Goal: Task Accomplishment & Management: Manage account settings

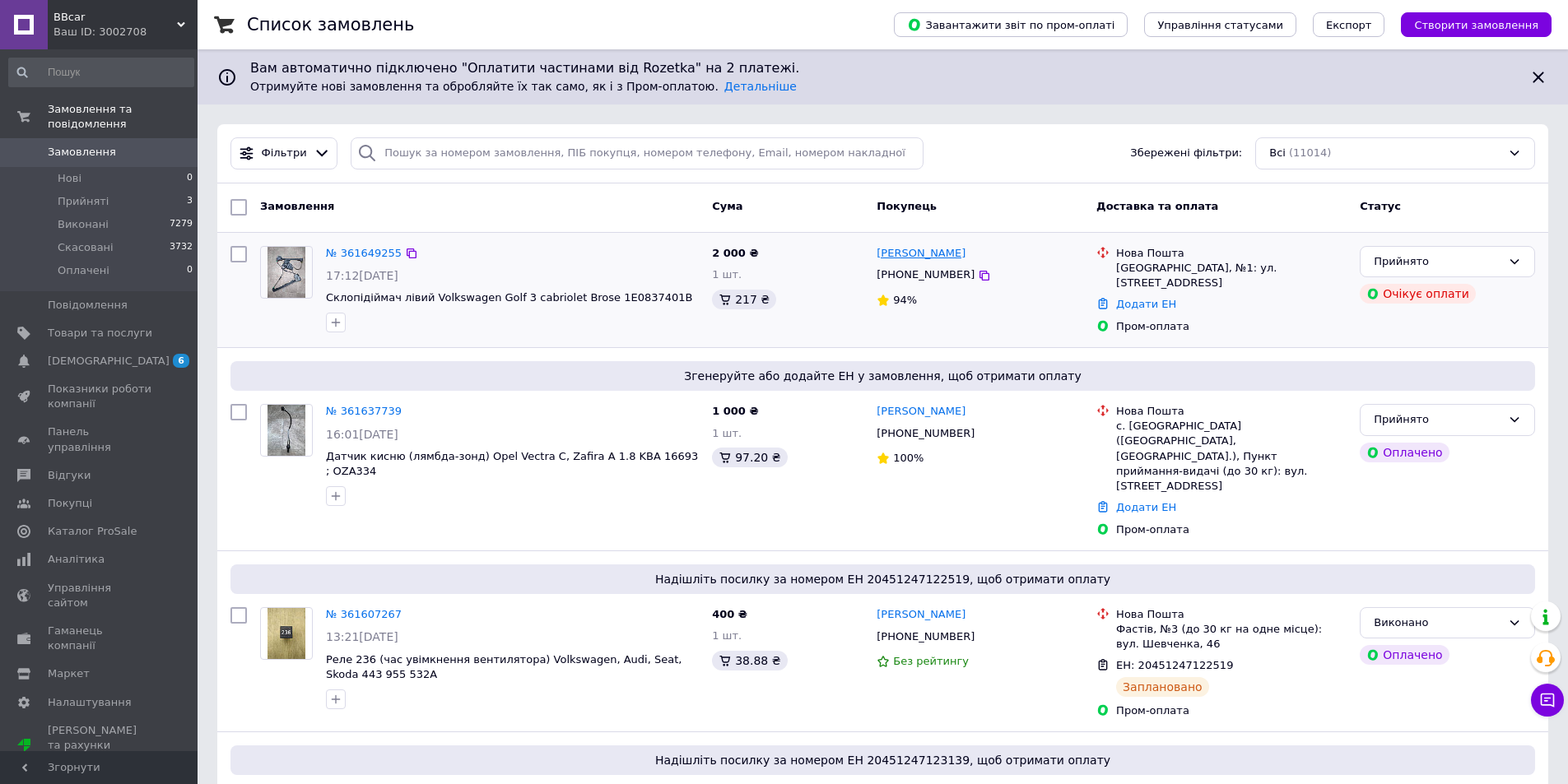
click at [924, 256] on link "[PERSON_NAME]" at bounding box center [921, 254] width 89 height 16
click at [1514, 259] on icon at bounding box center [1514, 262] width 14 height 14
click at [1390, 331] on li "Скасовано" at bounding box center [1447, 326] width 174 height 30
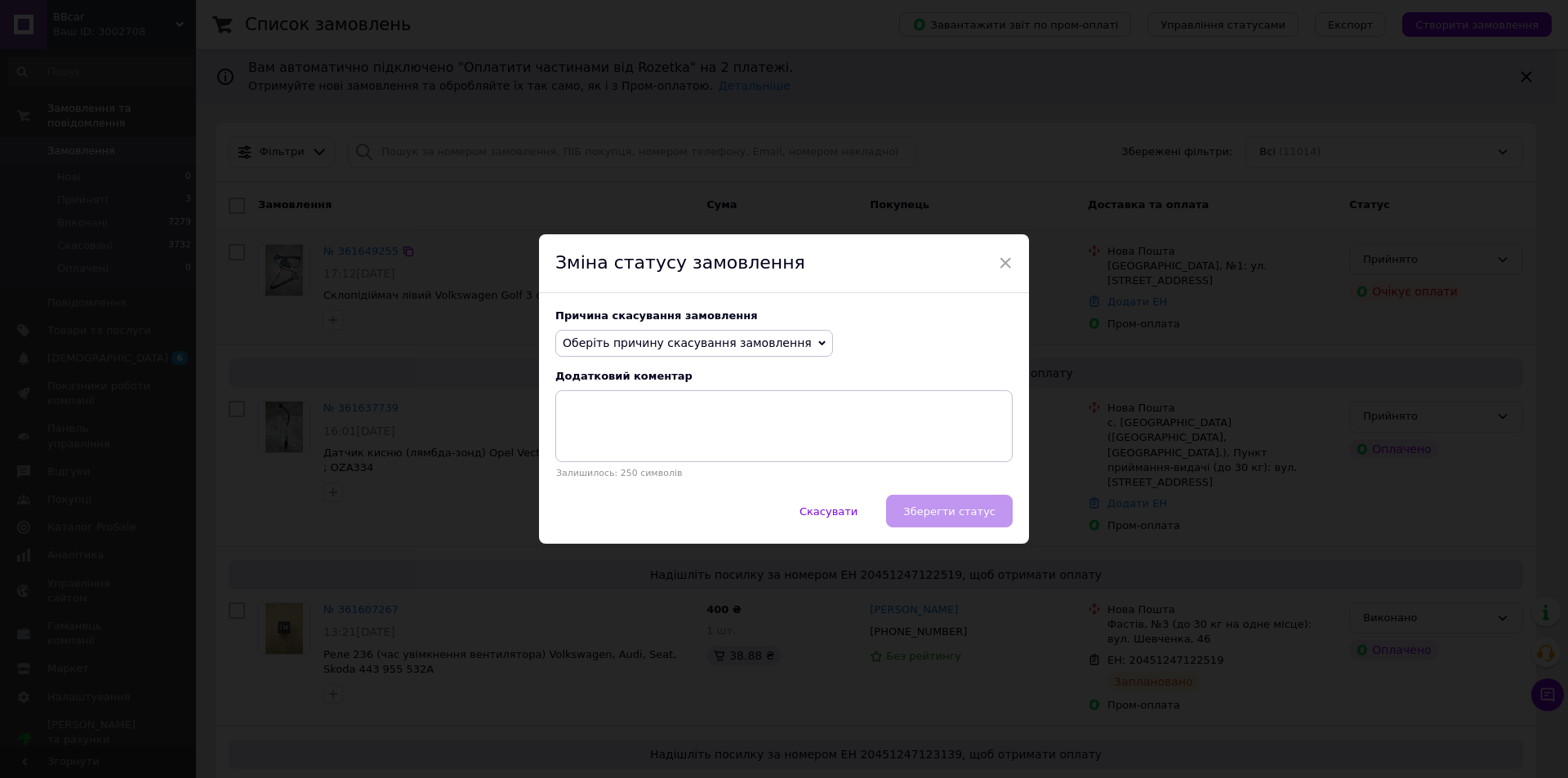
click at [819, 344] on icon at bounding box center [823, 344] width 8 height 8
click at [618, 418] on li "Оплата не надійшла" at bounding box center [694, 421] width 276 height 23
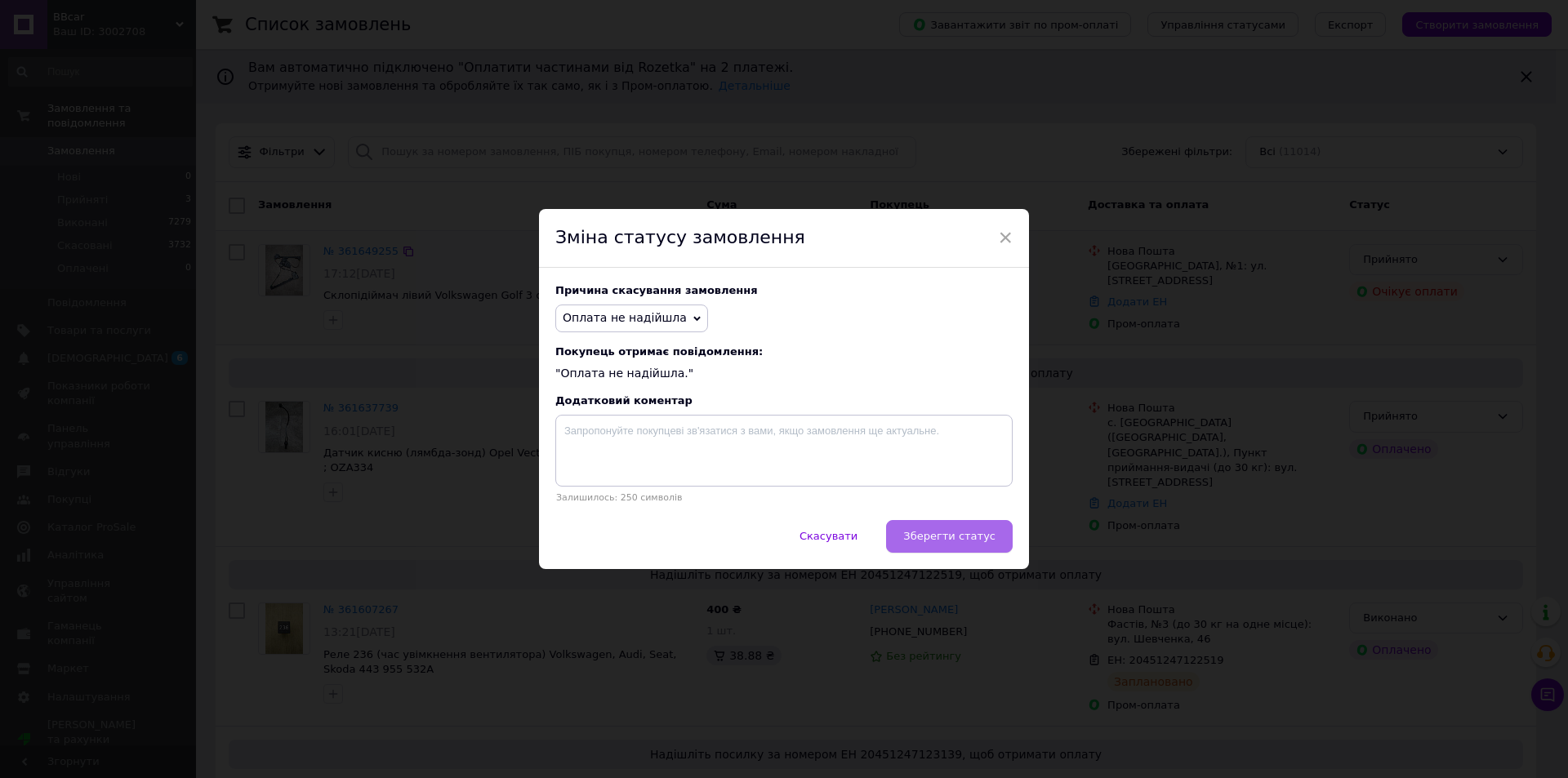
click at [936, 535] on span "Зберегти статус" at bounding box center [949, 536] width 92 height 13
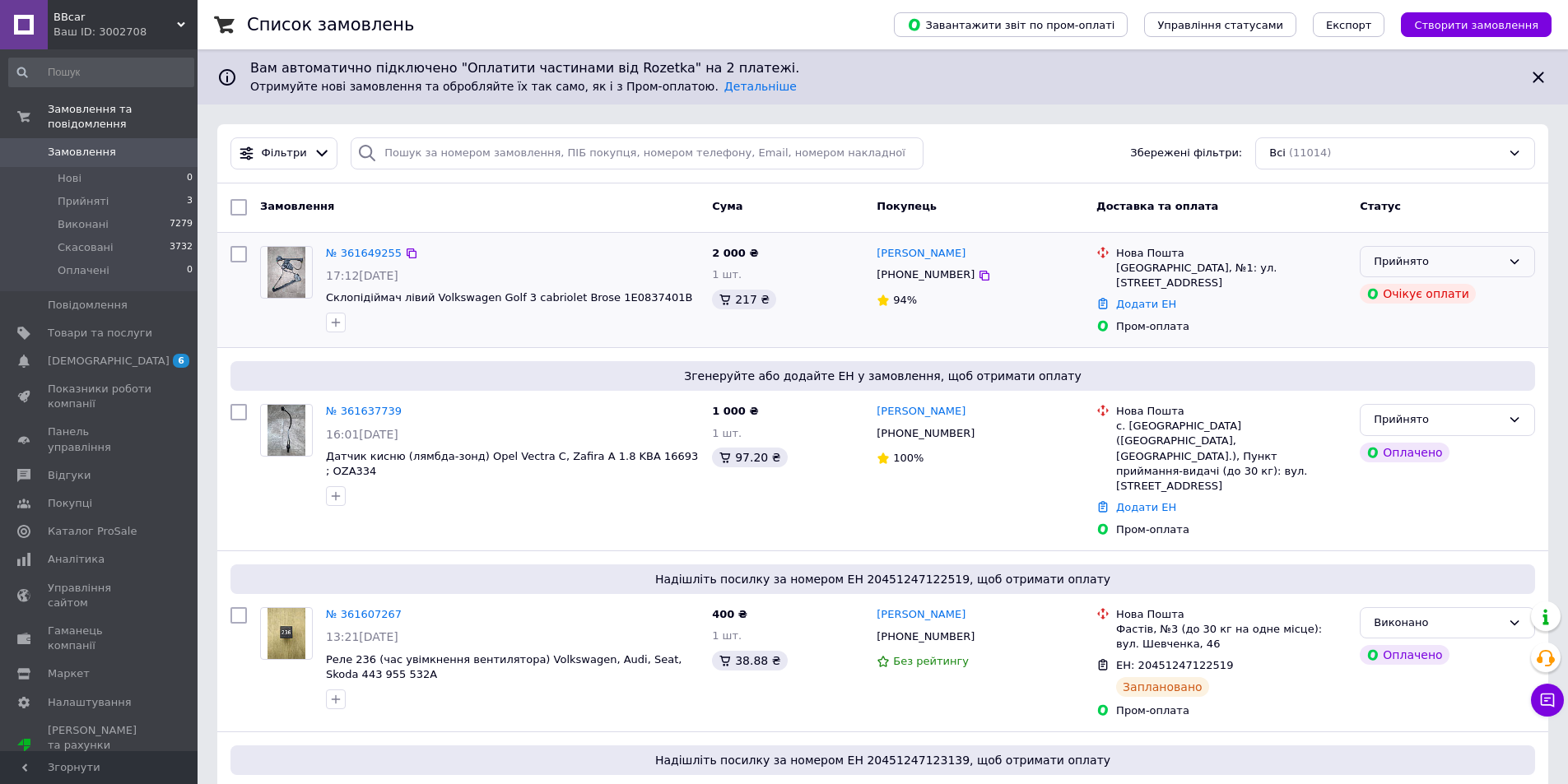
click at [1515, 261] on icon at bounding box center [1514, 262] width 14 height 14
click at [1389, 324] on li "Скасовано" at bounding box center [1447, 326] width 174 height 30
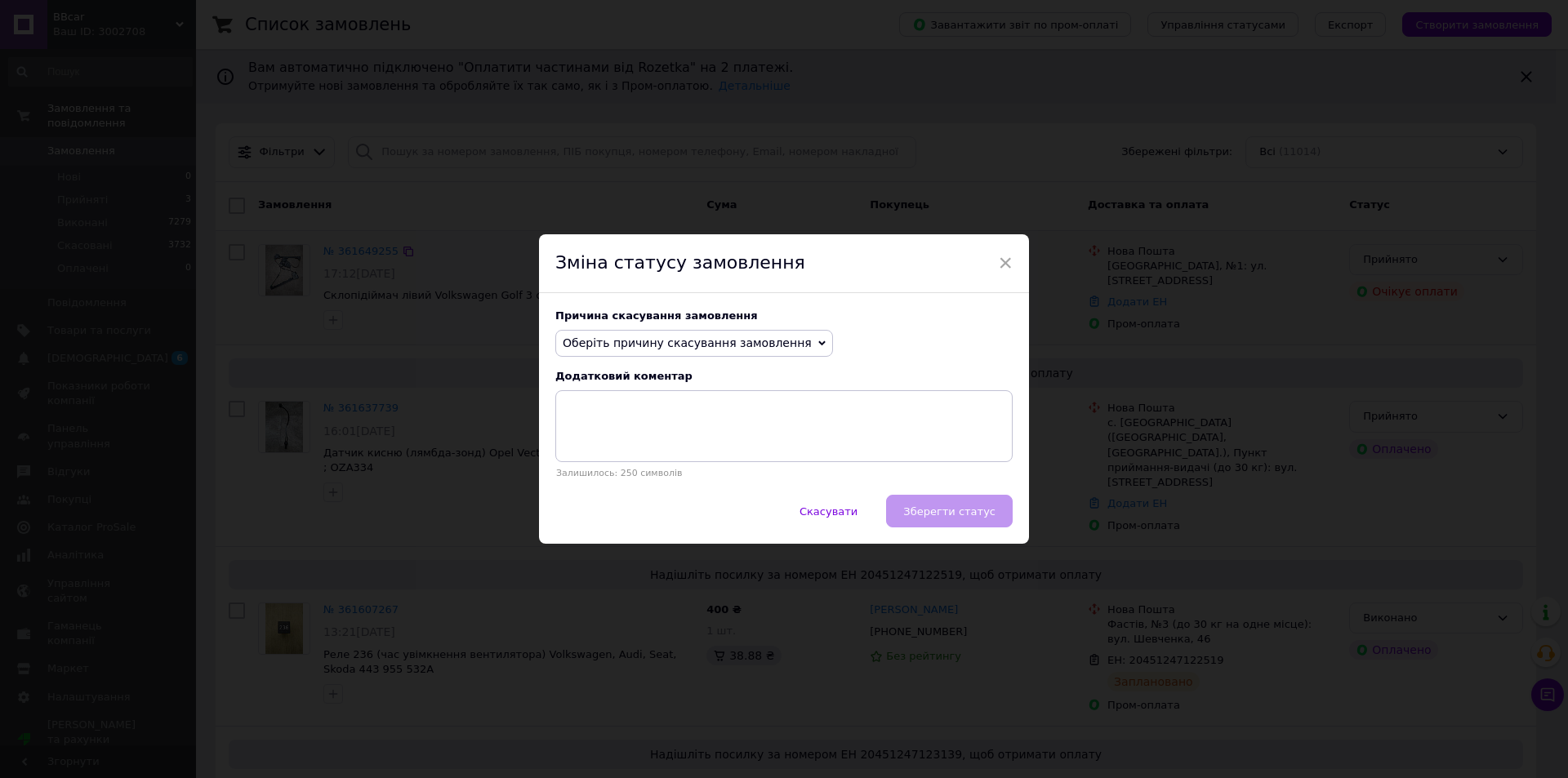
click at [819, 343] on icon at bounding box center [823, 344] width 8 height 5
click at [595, 419] on li "Оплата не надійшла" at bounding box center [694, 421] width 276 height 23
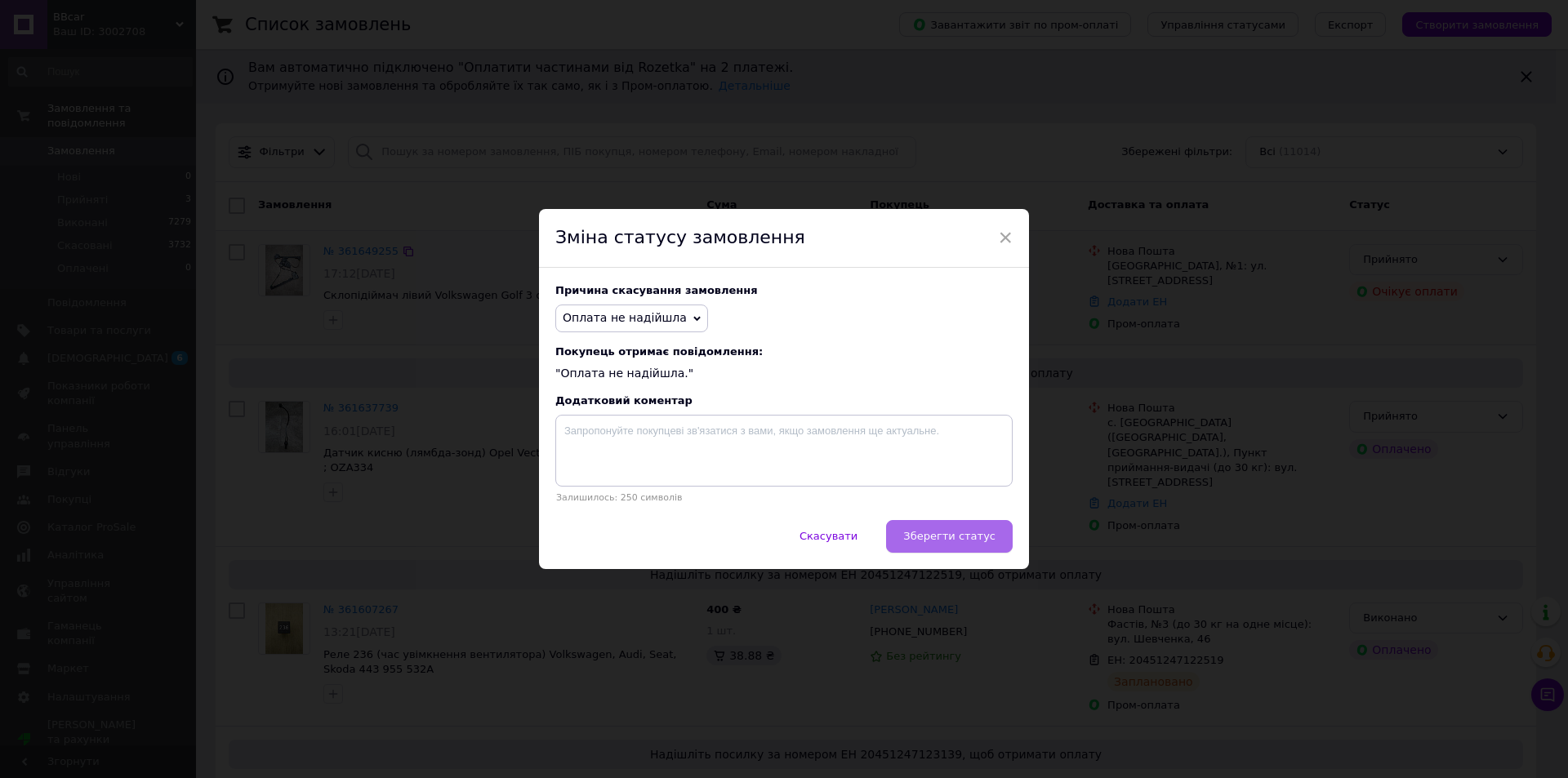
click at [931, 541] on span "Зберегти статус" at bounding box center [949, 536] width 92 height 13
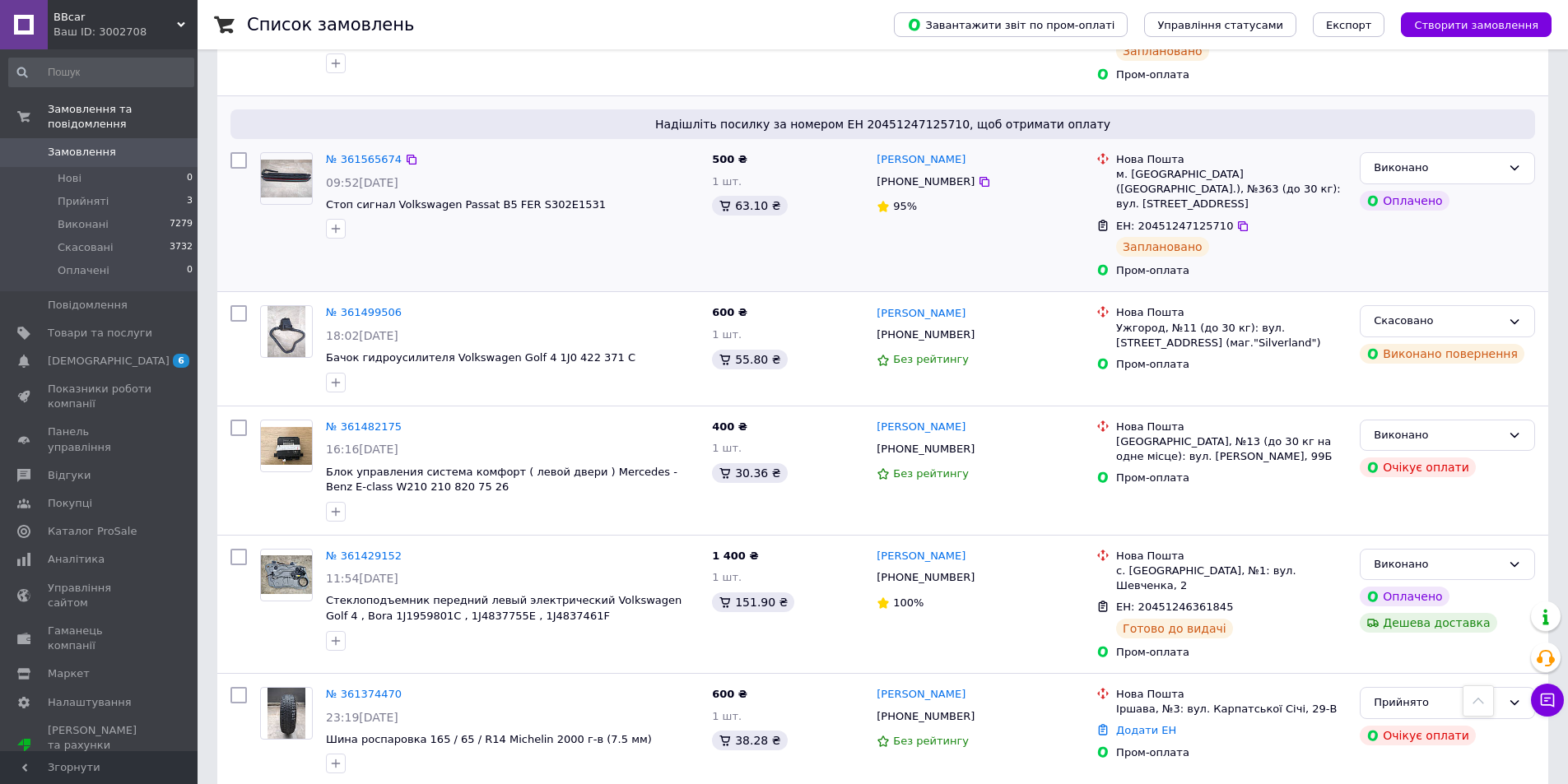
scroll to position [1728, 0]
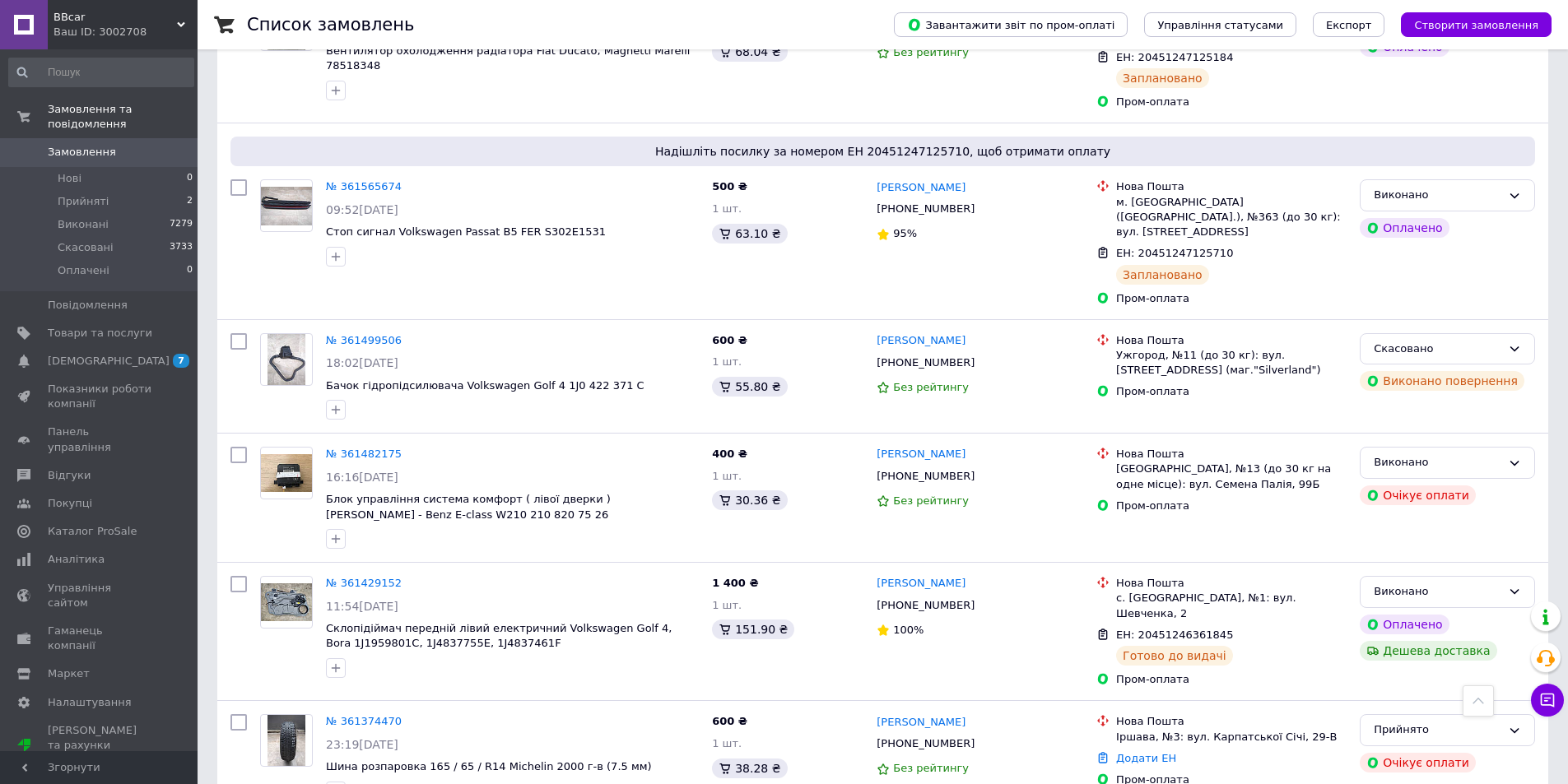
scroll to position [1646, 0]
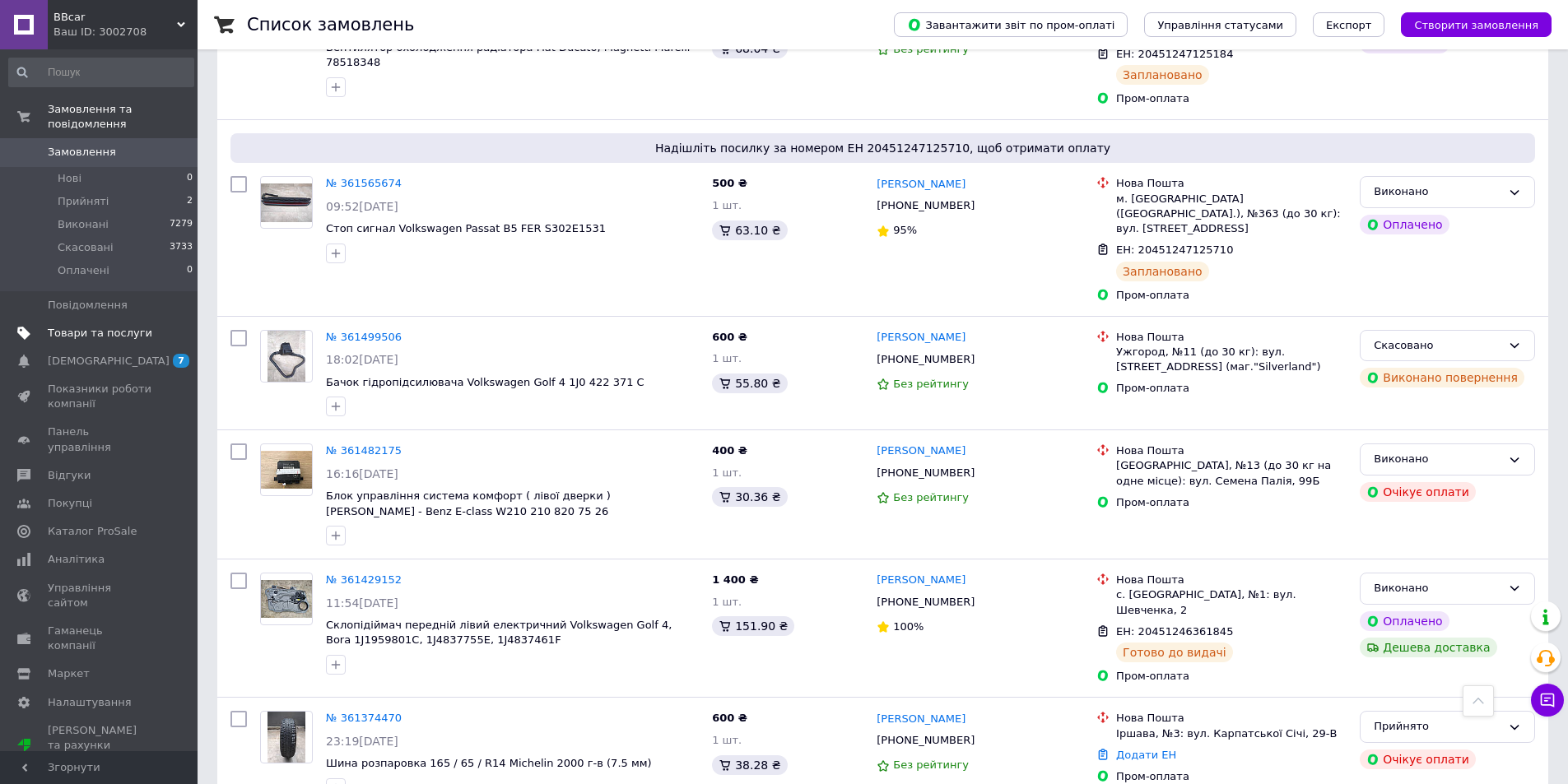
click at [76, 326] on span "Товари та послуги" at bounding box center [99, 333] width 104 height 15
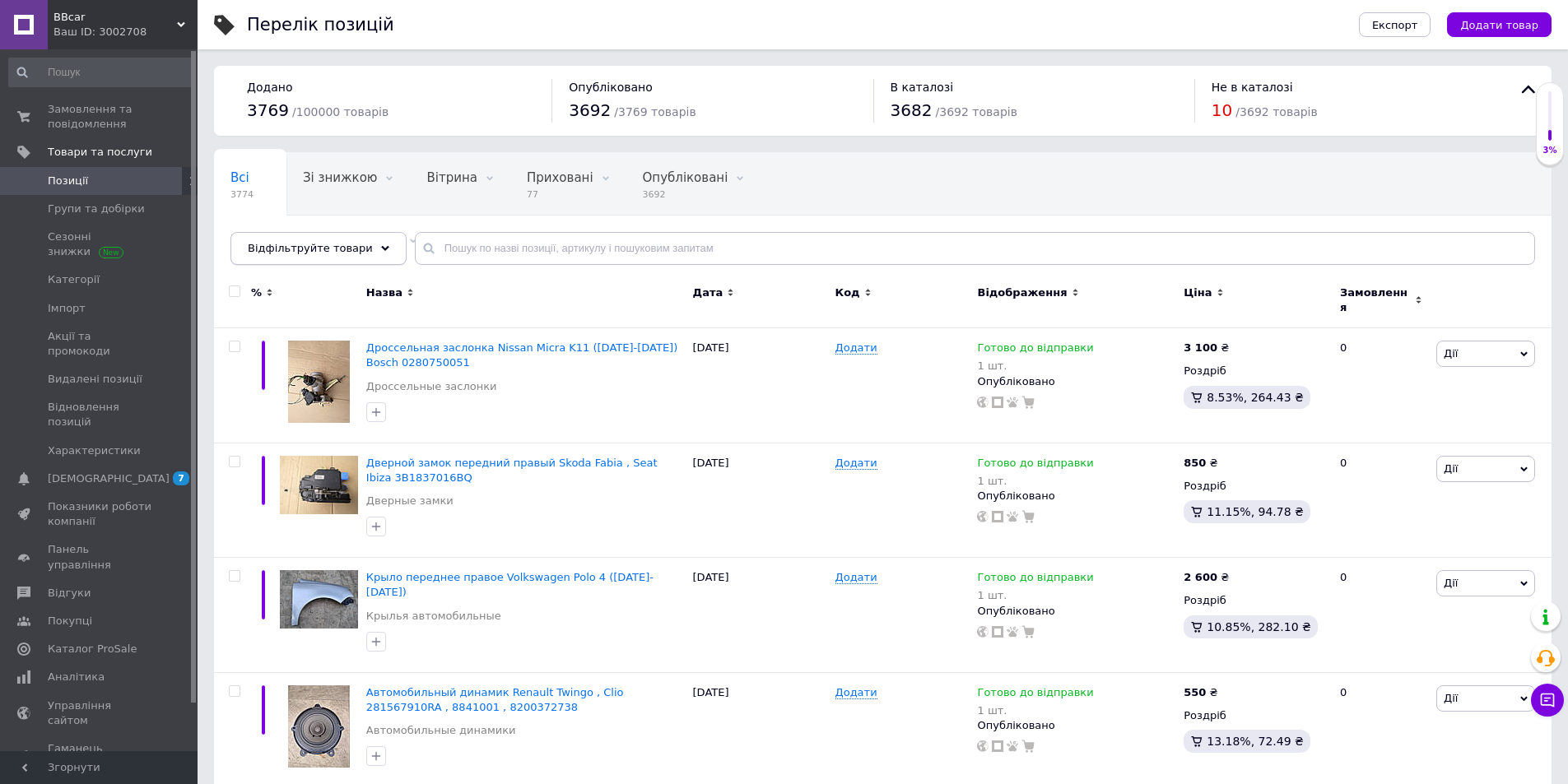
click at [296, 253] on span "Відфільтруйте товари" at bounding box center [310, 248] width 125 height 13
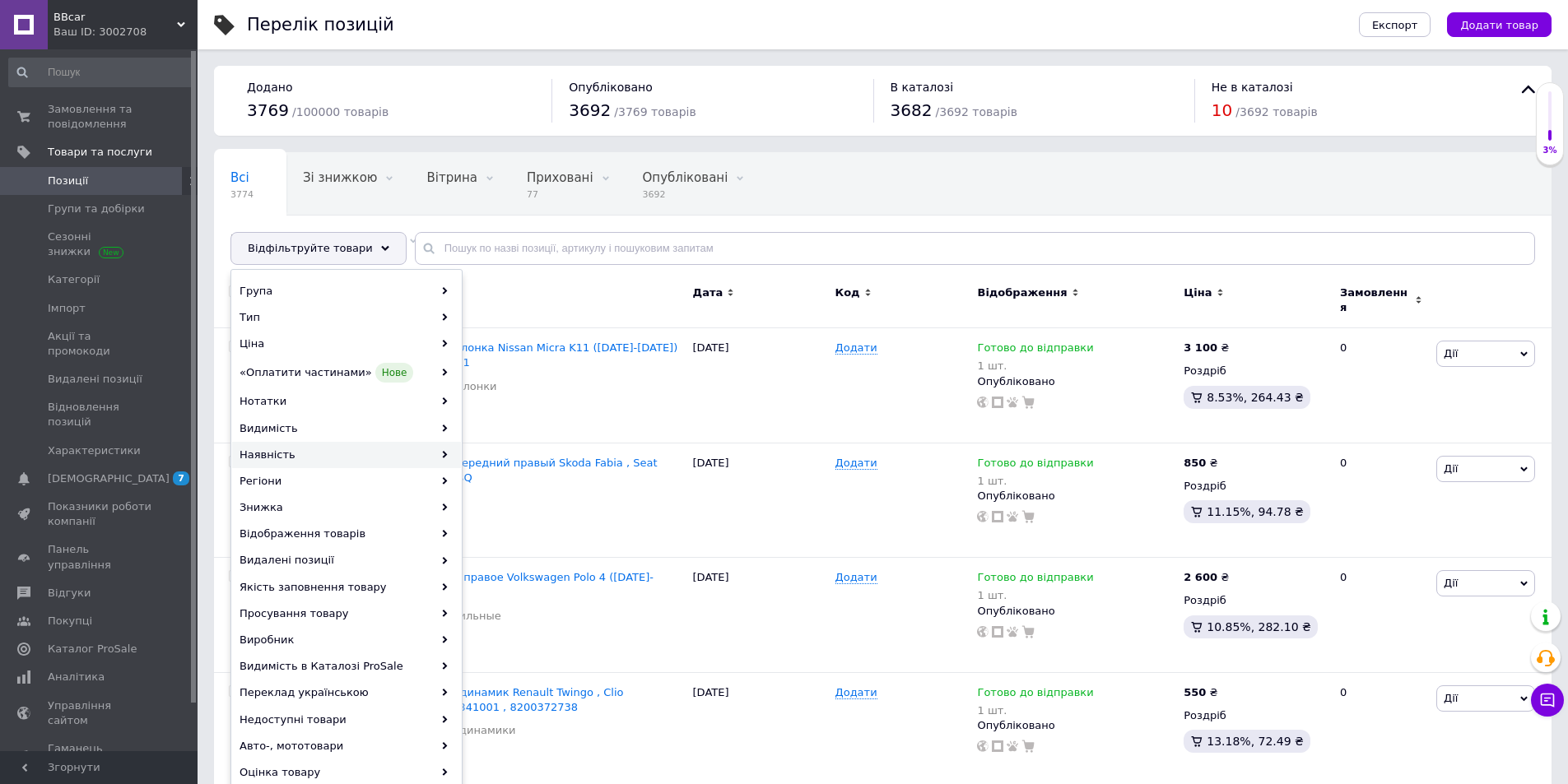
click at [270, 452] on div "Наявність" at bounding box center [346, 454] width 229 height 26
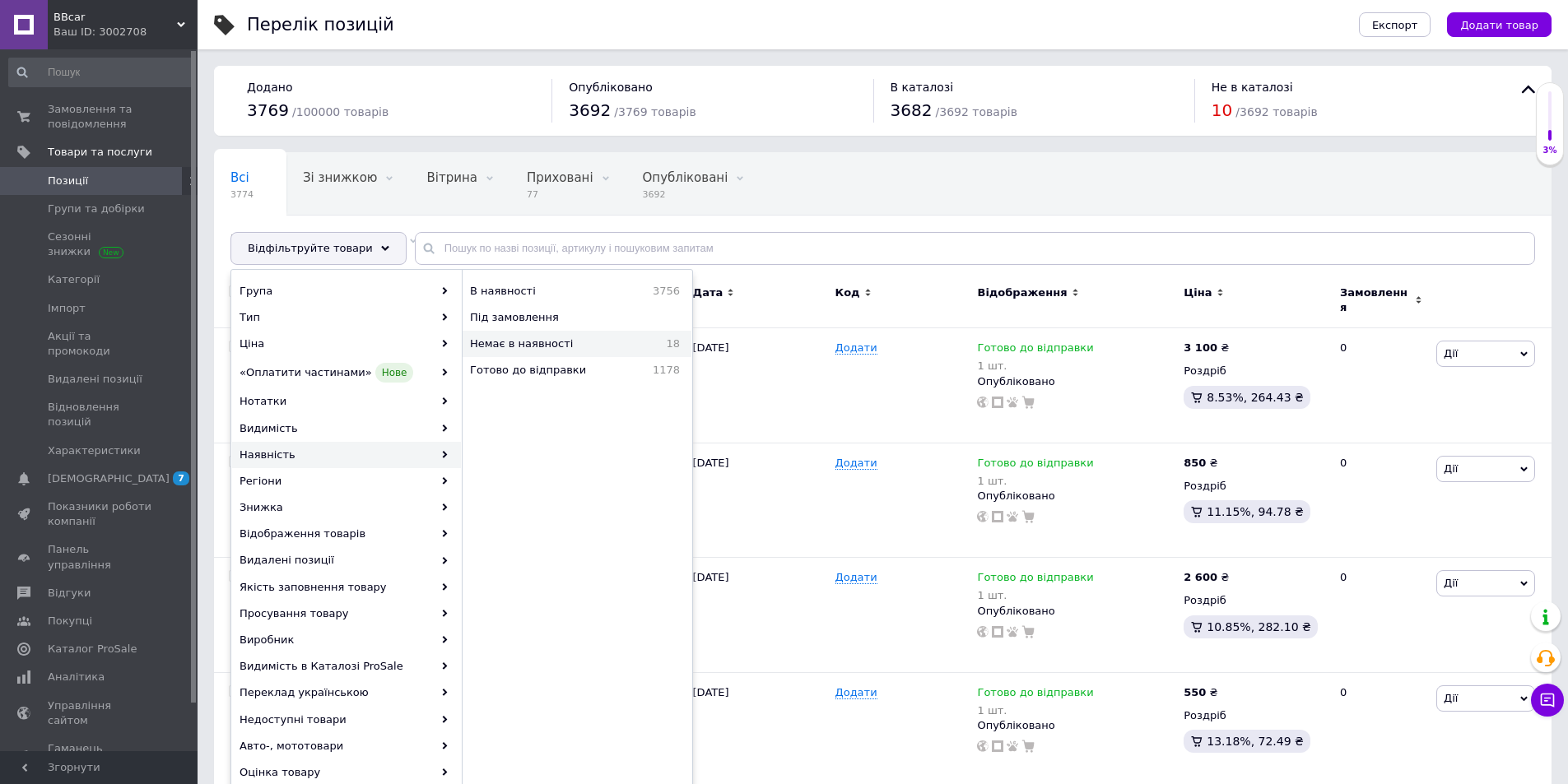
click at [532, 341] on span "Немає в наявності" at bounding box center [556, 343] width 173 height 15
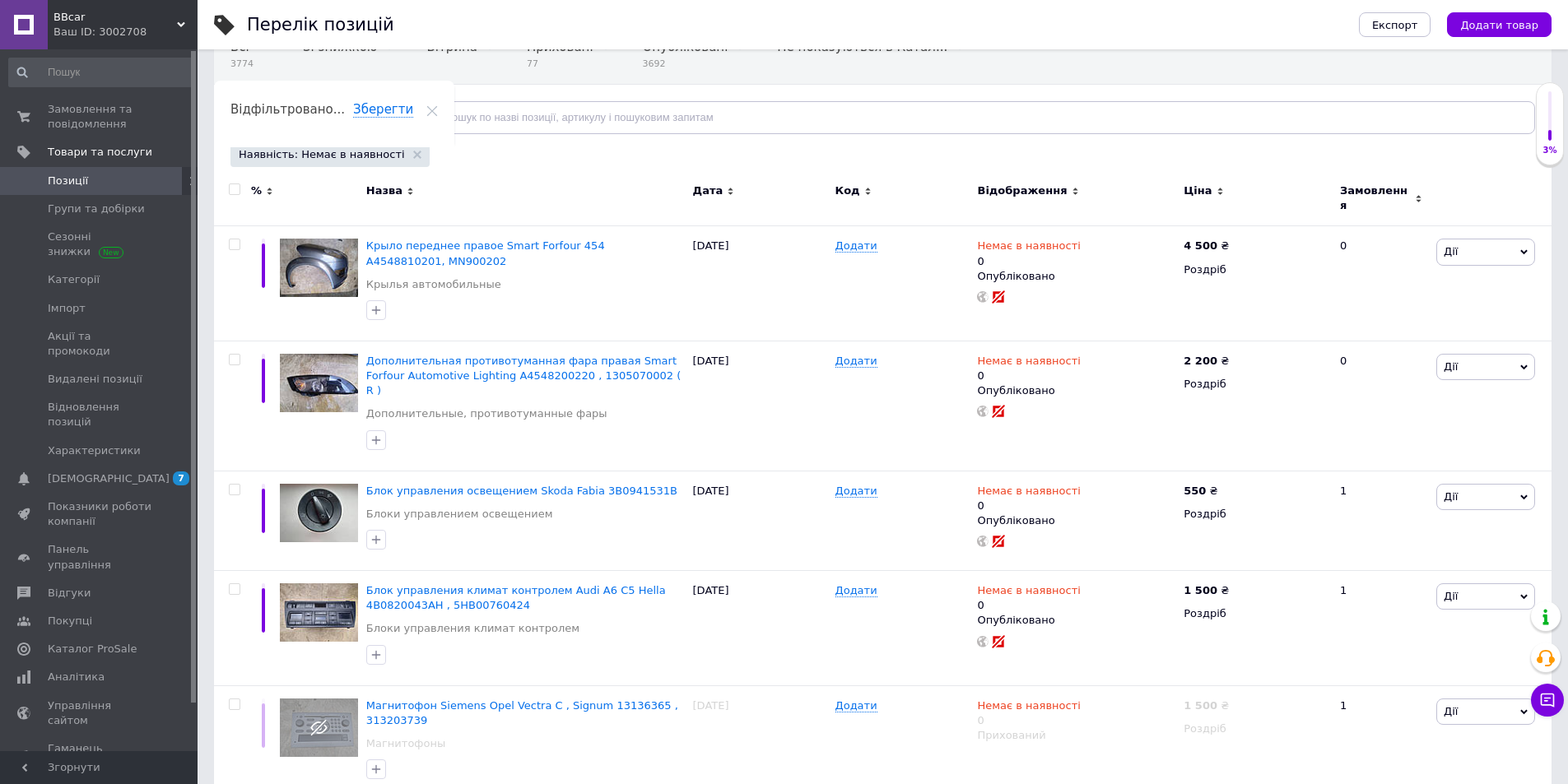
scroll to position [165, 0]
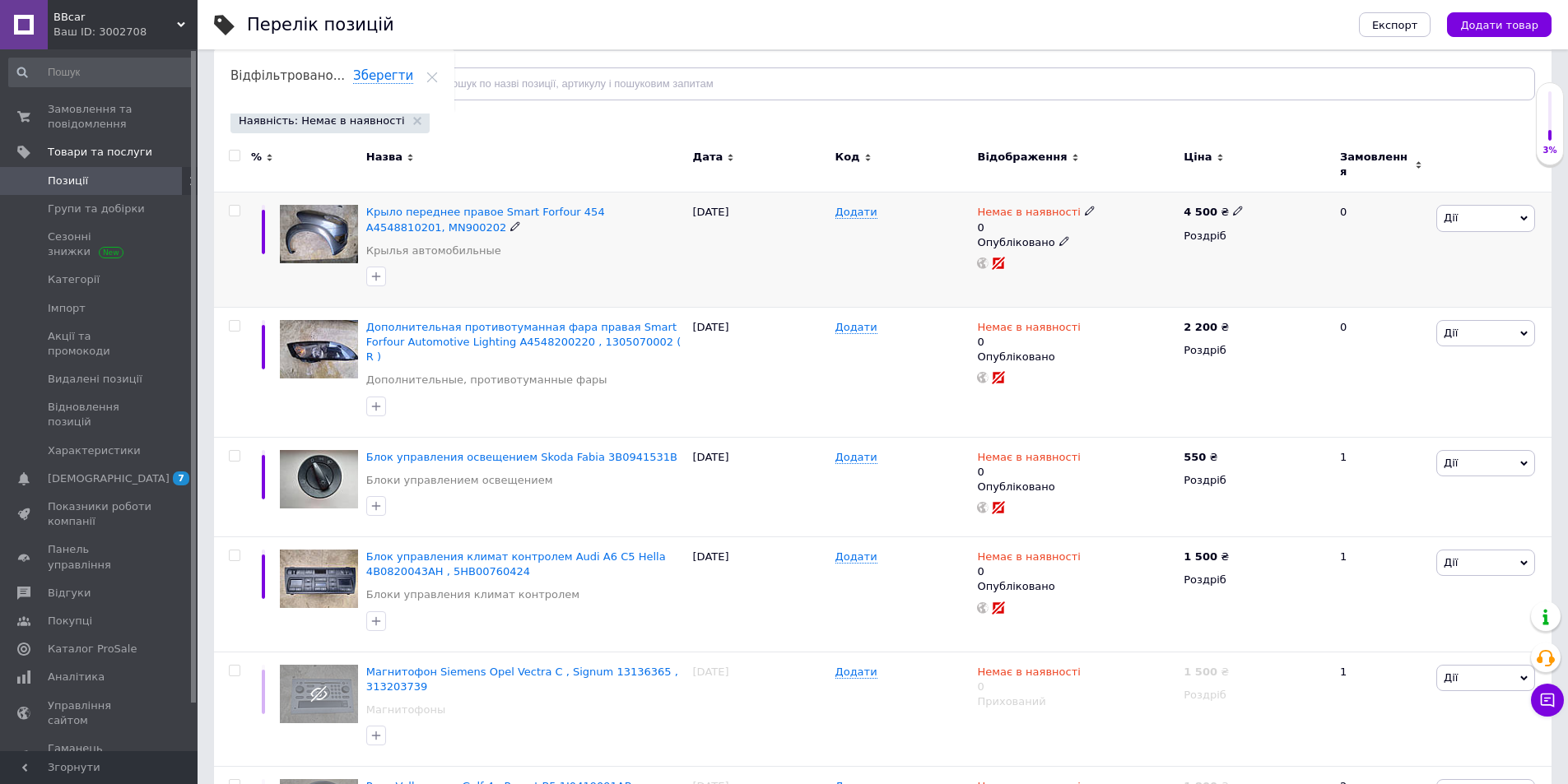
click at [230, 206] on input "checkbox" at bounding box center [234, 211] width 11 height 11
checkbox input "true"
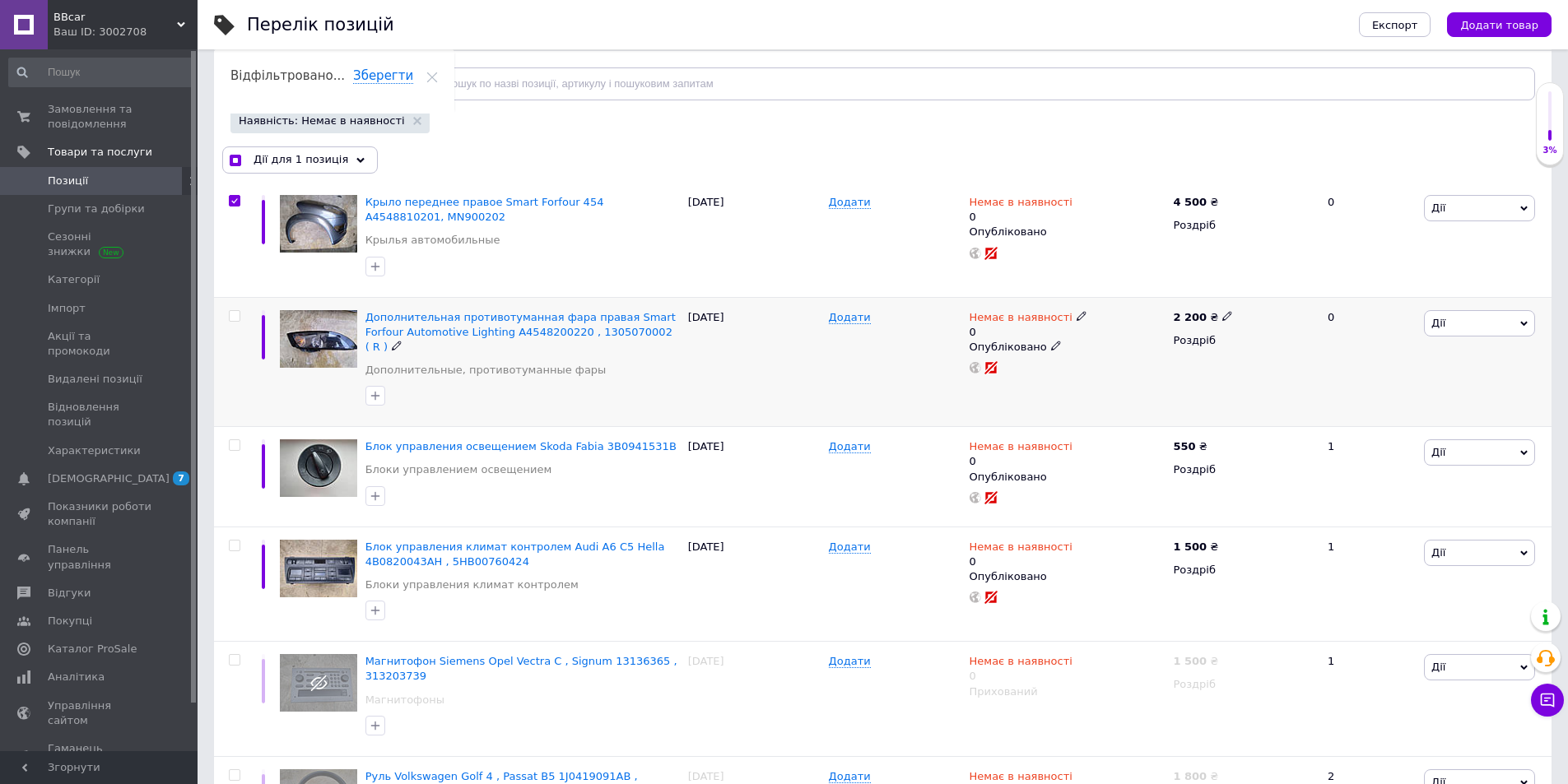
click at [232, 311] on input "checkbox" at bounding box center [234, 316] width 11 height 11
checkbox input "true"
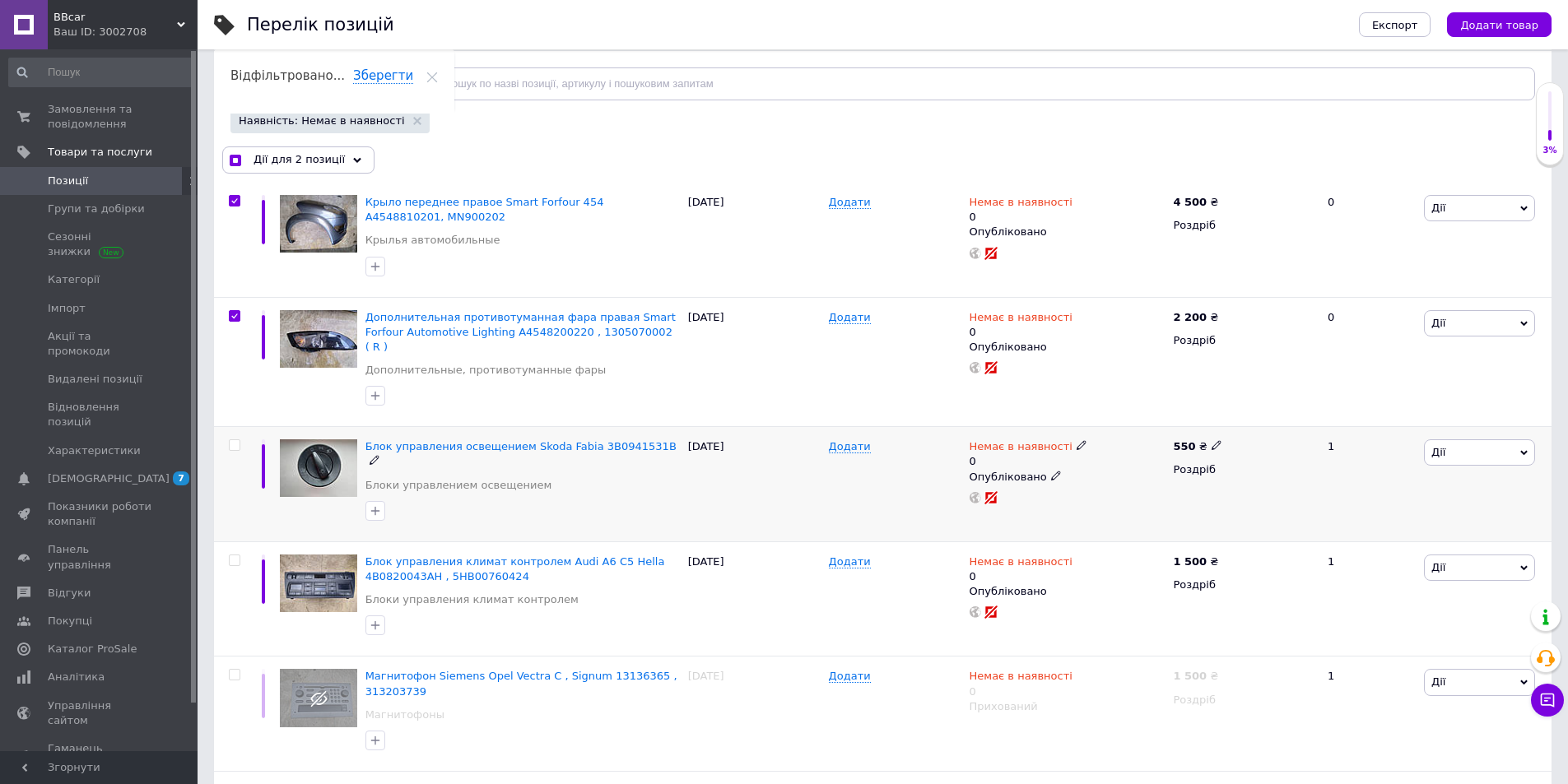
click at [236, 440] on input "checkbox" at bounding box center [234, 445] width 11 height 11
checkbox input "true"
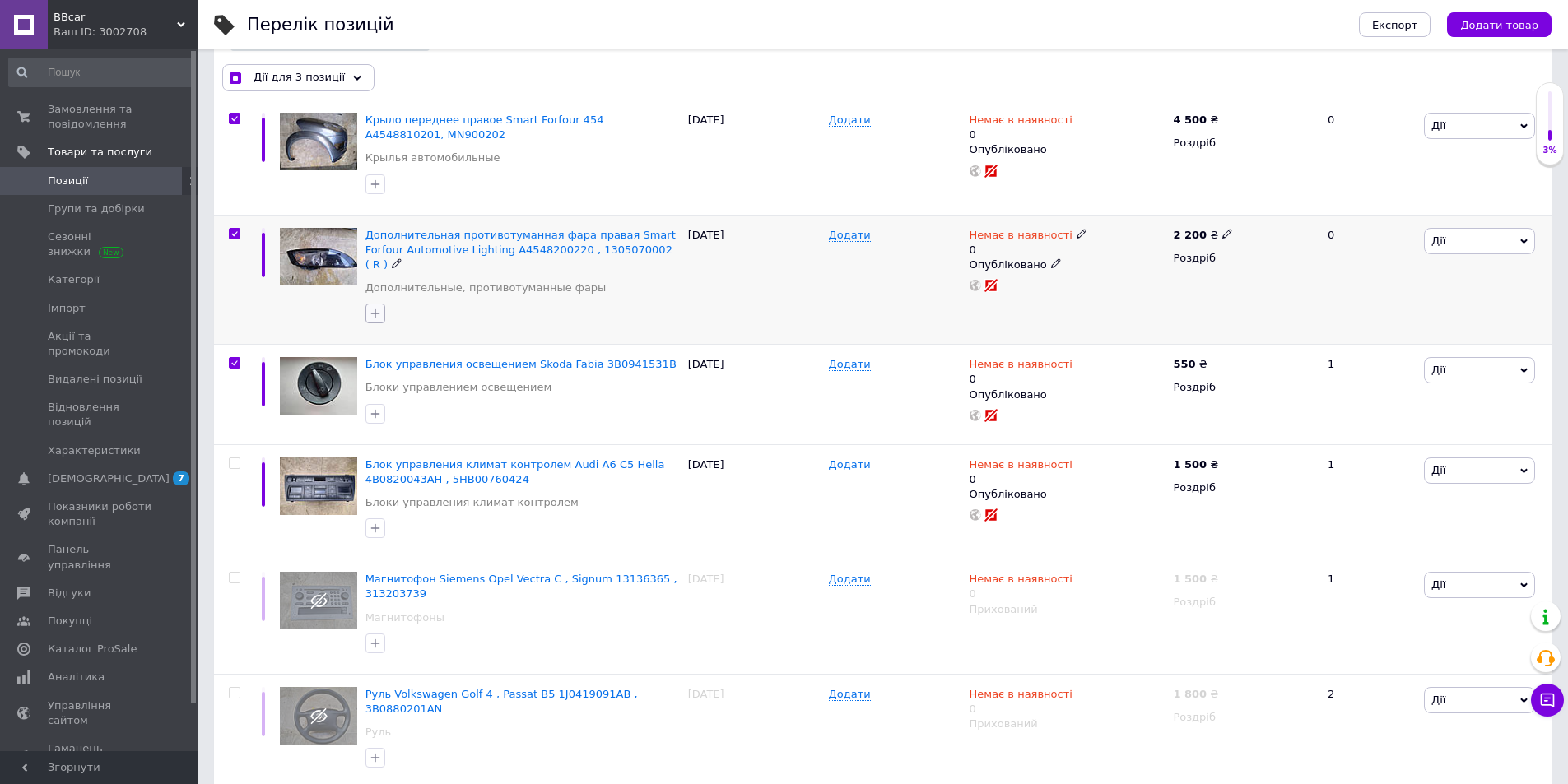
scroll to position [412, 0]
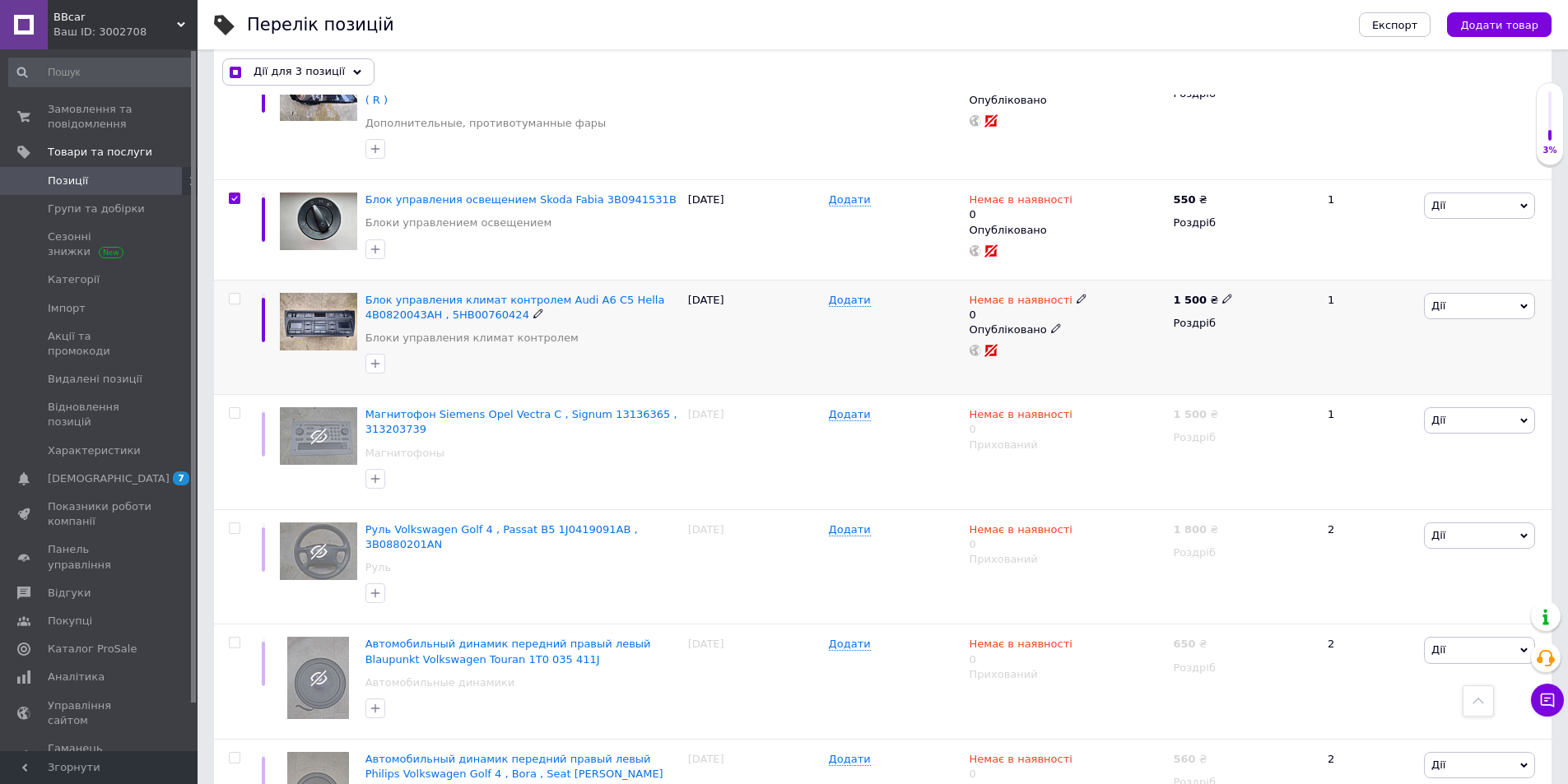
click at [235, 294] on input "checkbox" at bounding box center [234, 298] width 11 height 11
checkbox input "true"
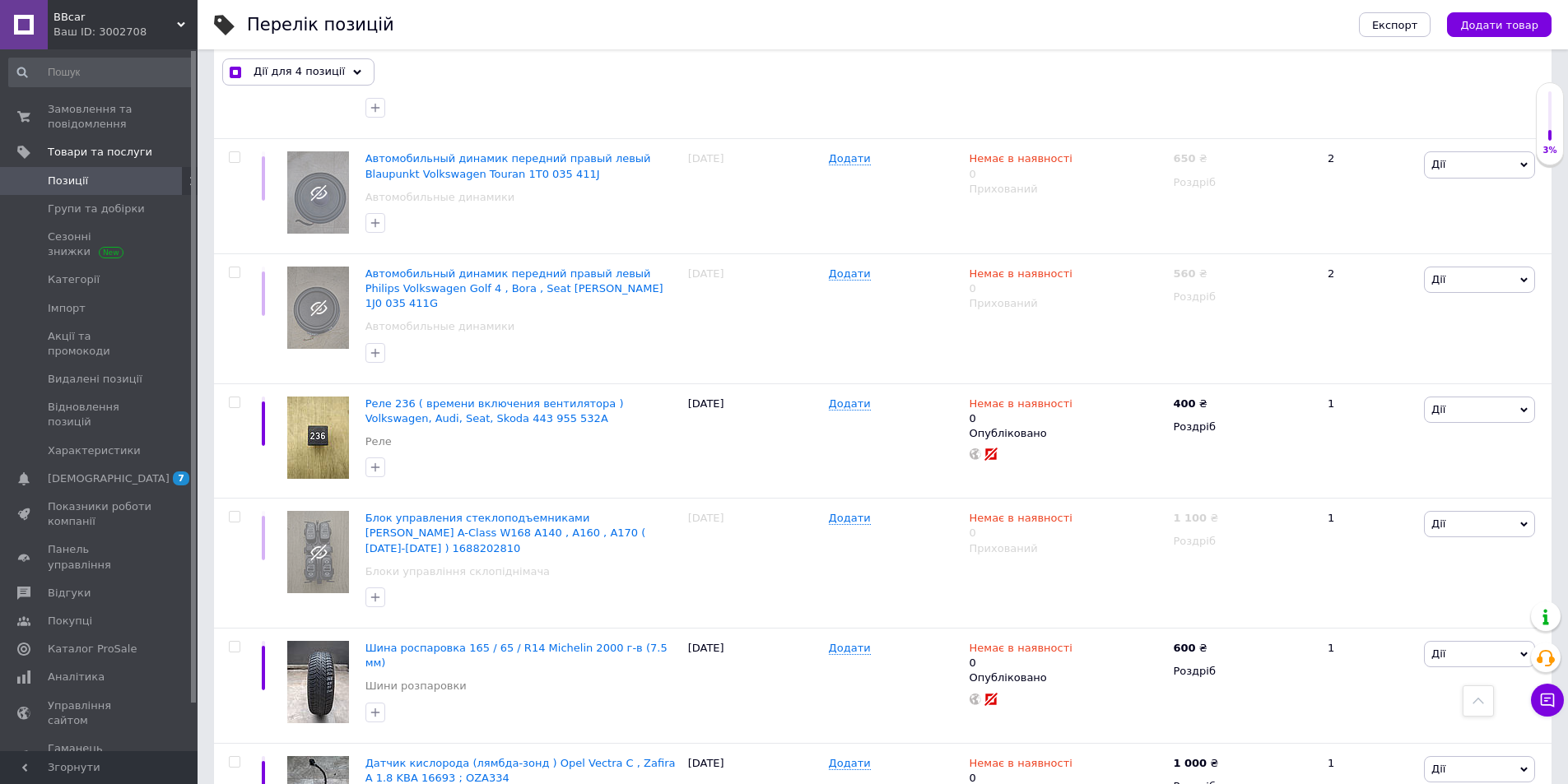
scroll to position [905, 0]
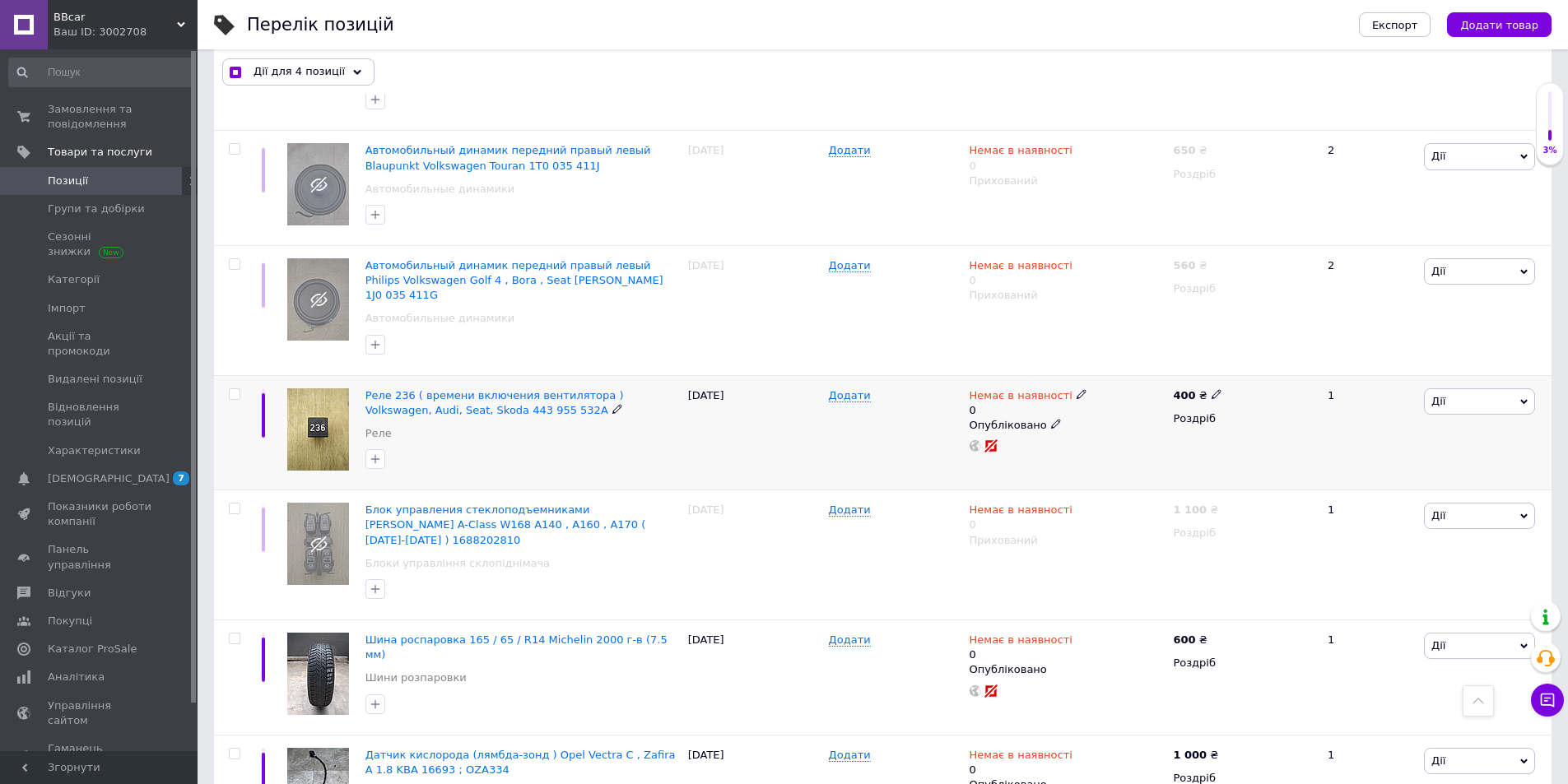
click at [235, 389] on input "checkbox" at bounding box center [234, 394] width 11 height 11
checkbox input "true"
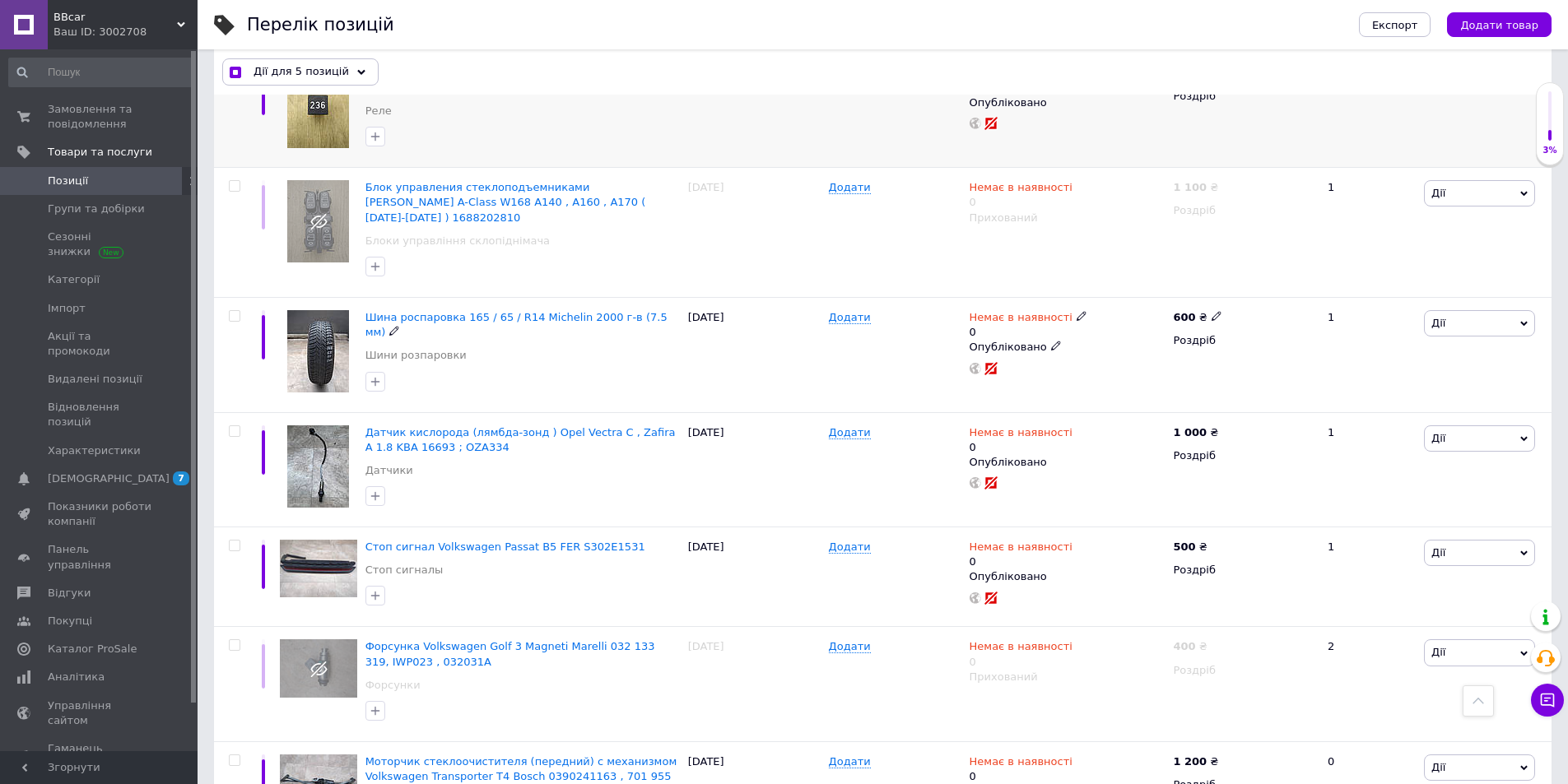
scroll to position [1316, 0]
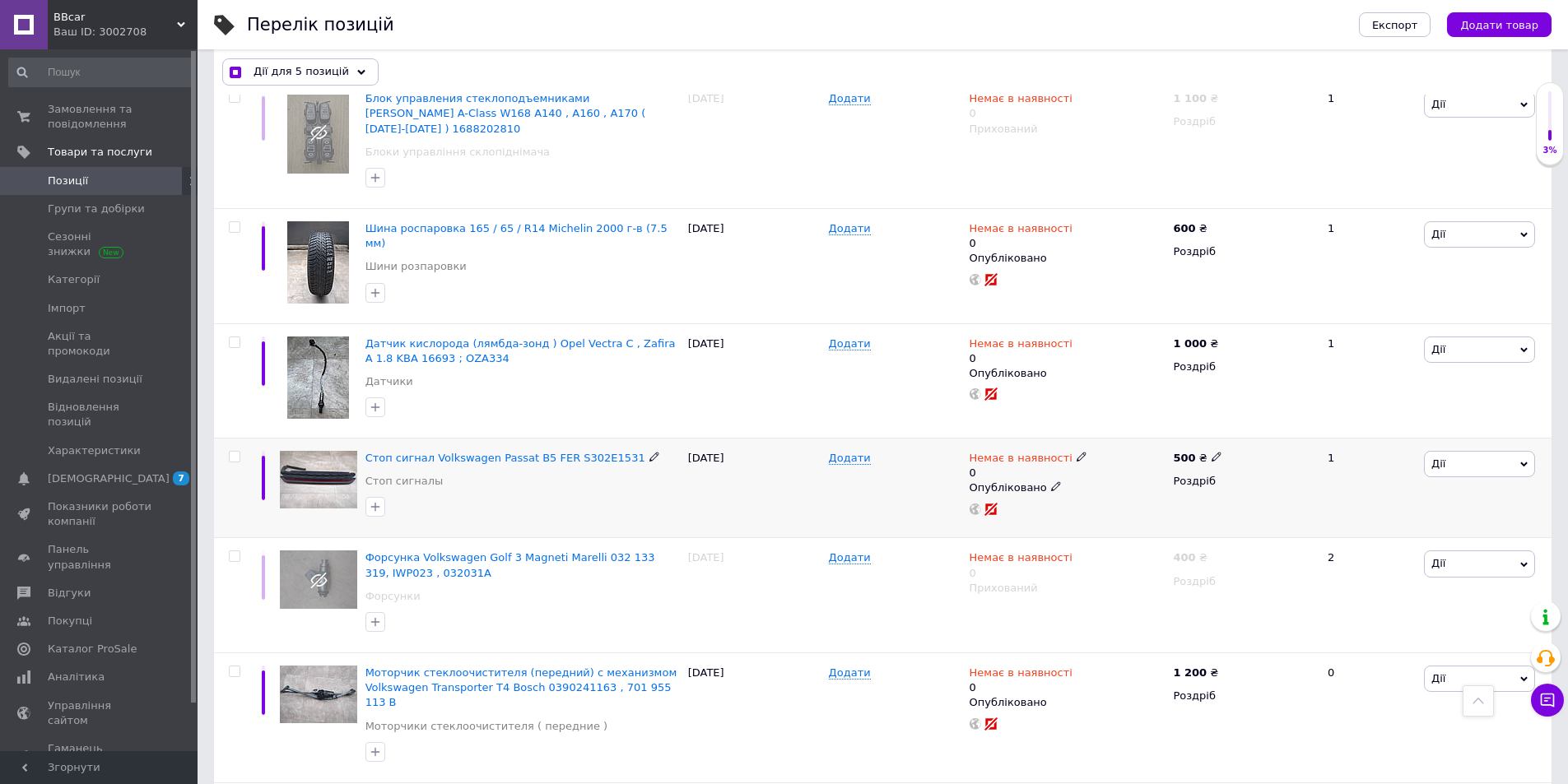
click at [235, 451] on input "checkbox" at bounding box center [234, 456] width 11 height 11
checkbox input "true"
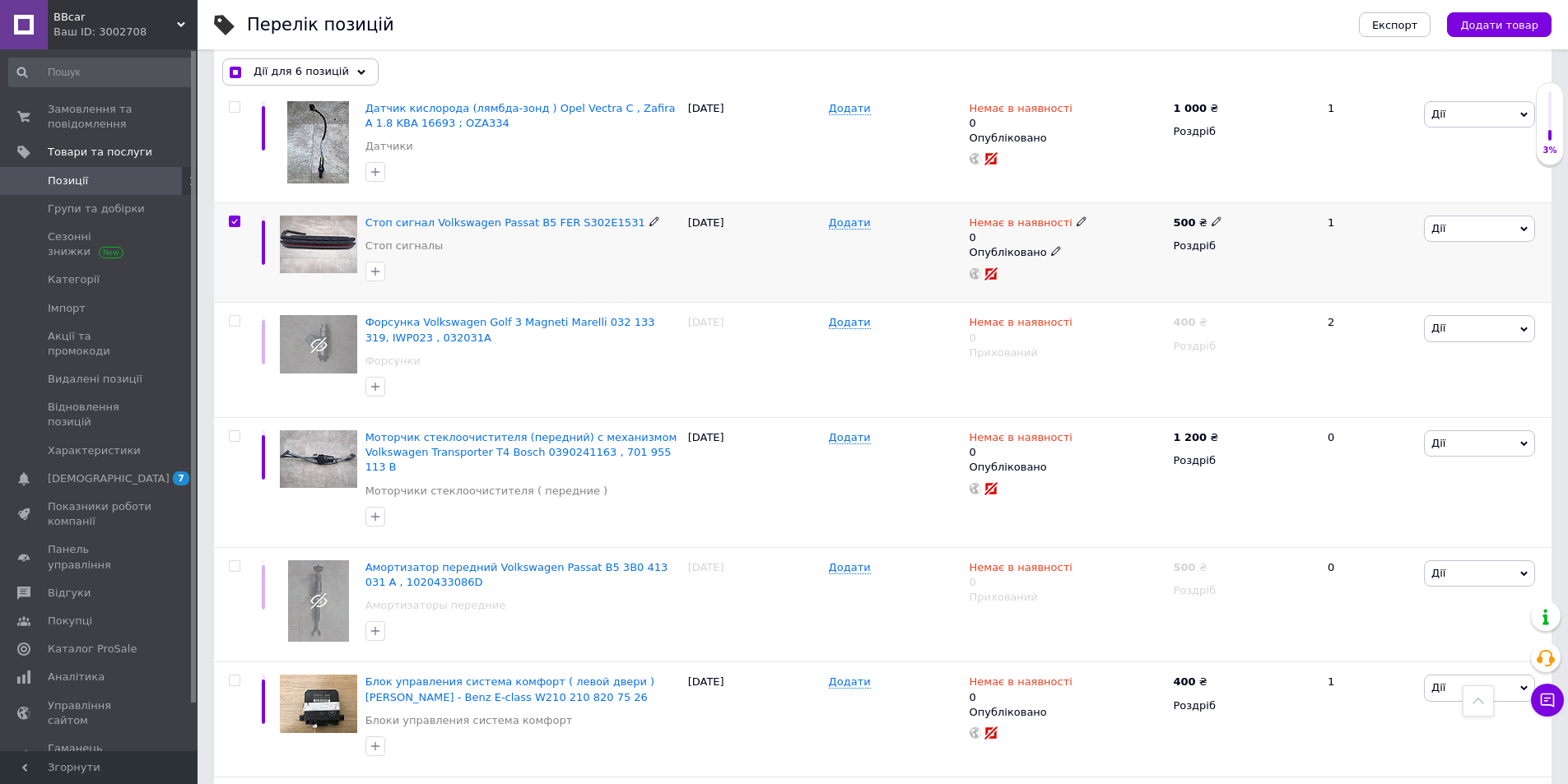
scroll to position [1594, 0]
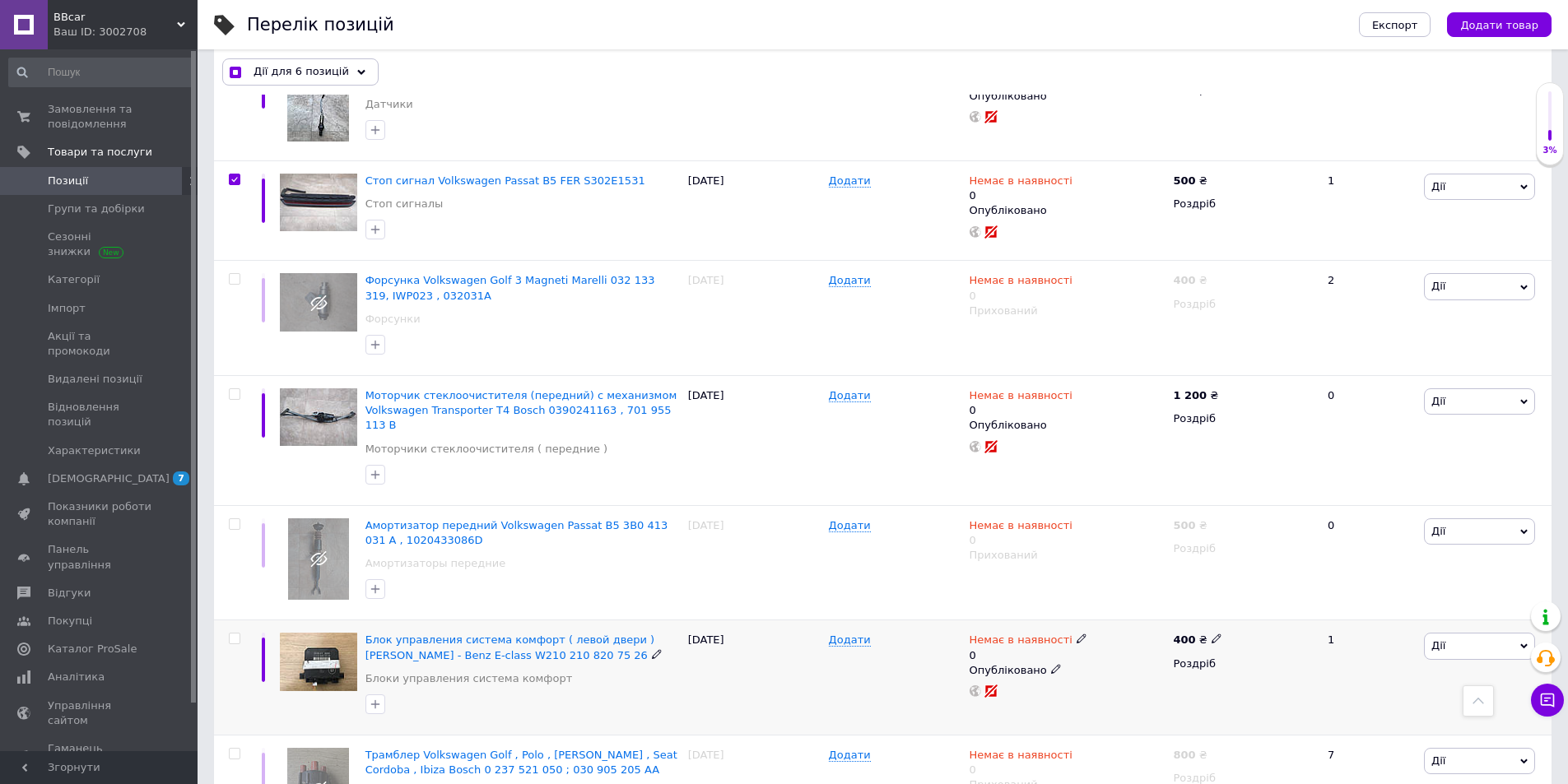
click at [233, 634] on input "checkbox" at bounding box center [234, 639] width 11 height 11
checkbox input "true"
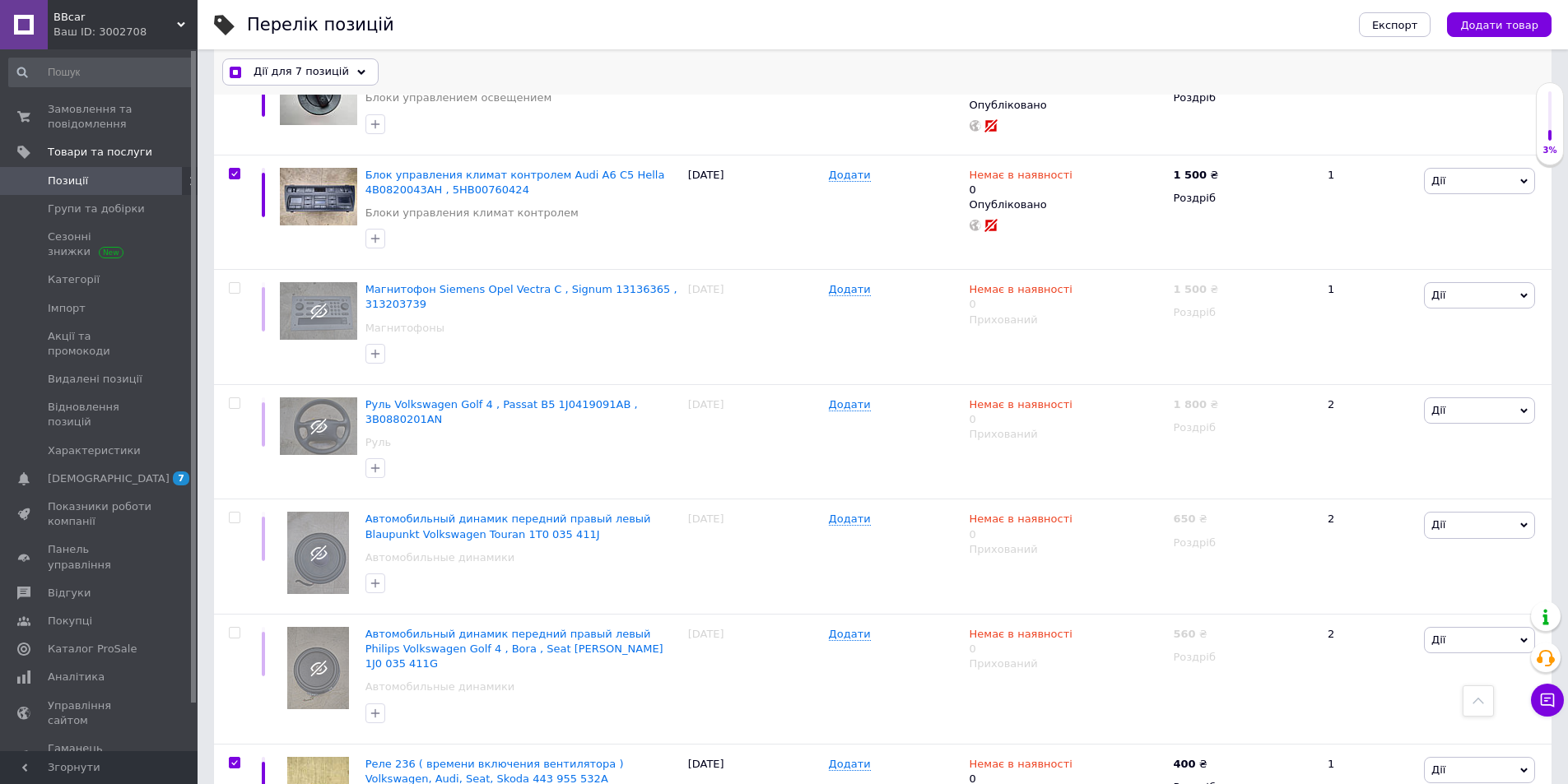
scroll to position [442, 0]
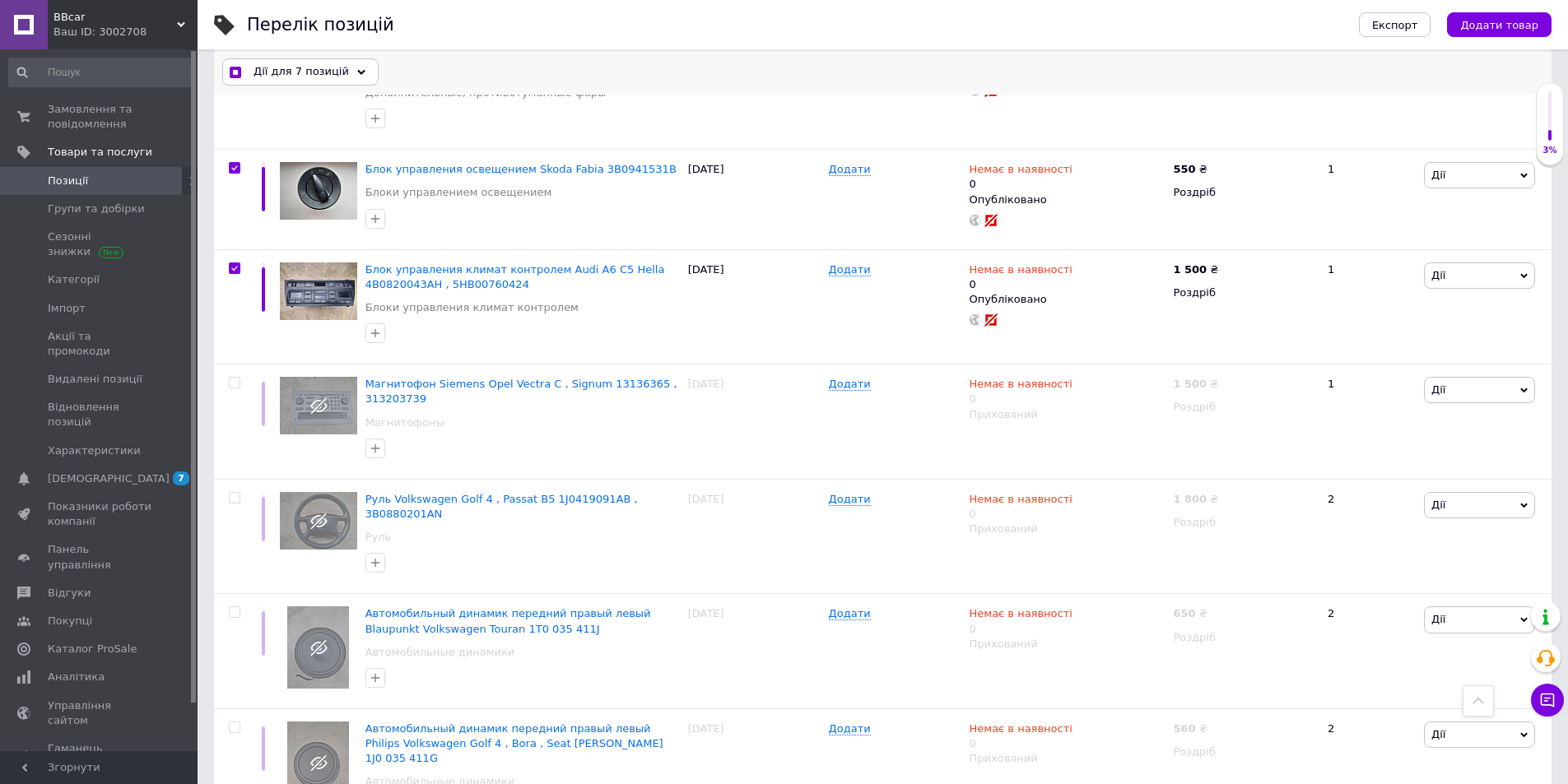
click at [357, 72] on use at bounding box center [361, 71] width 8 height 5
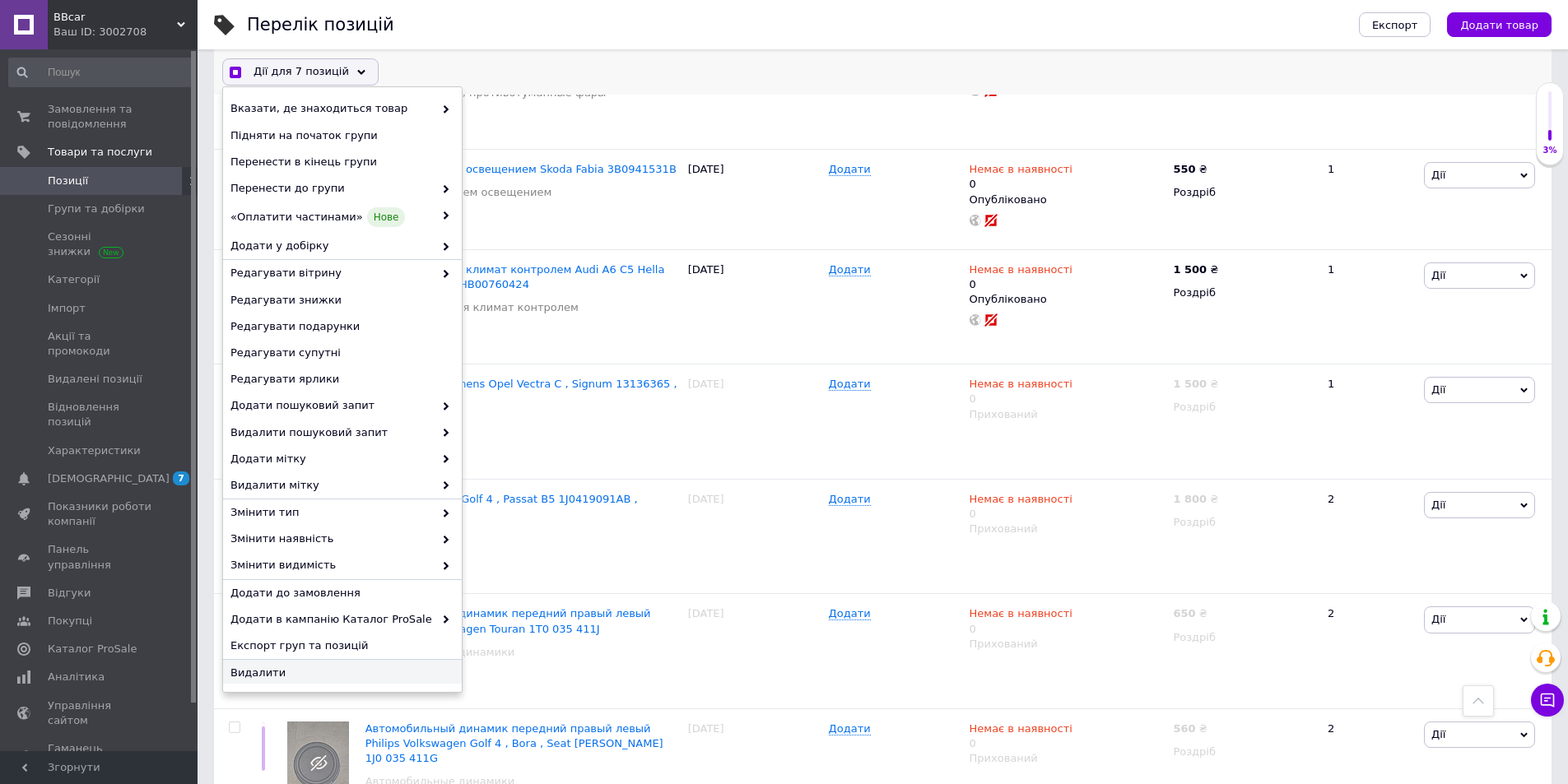
click at [249, 672] on span "Видалити" at bounding box center [339, 673] width 219 height 15
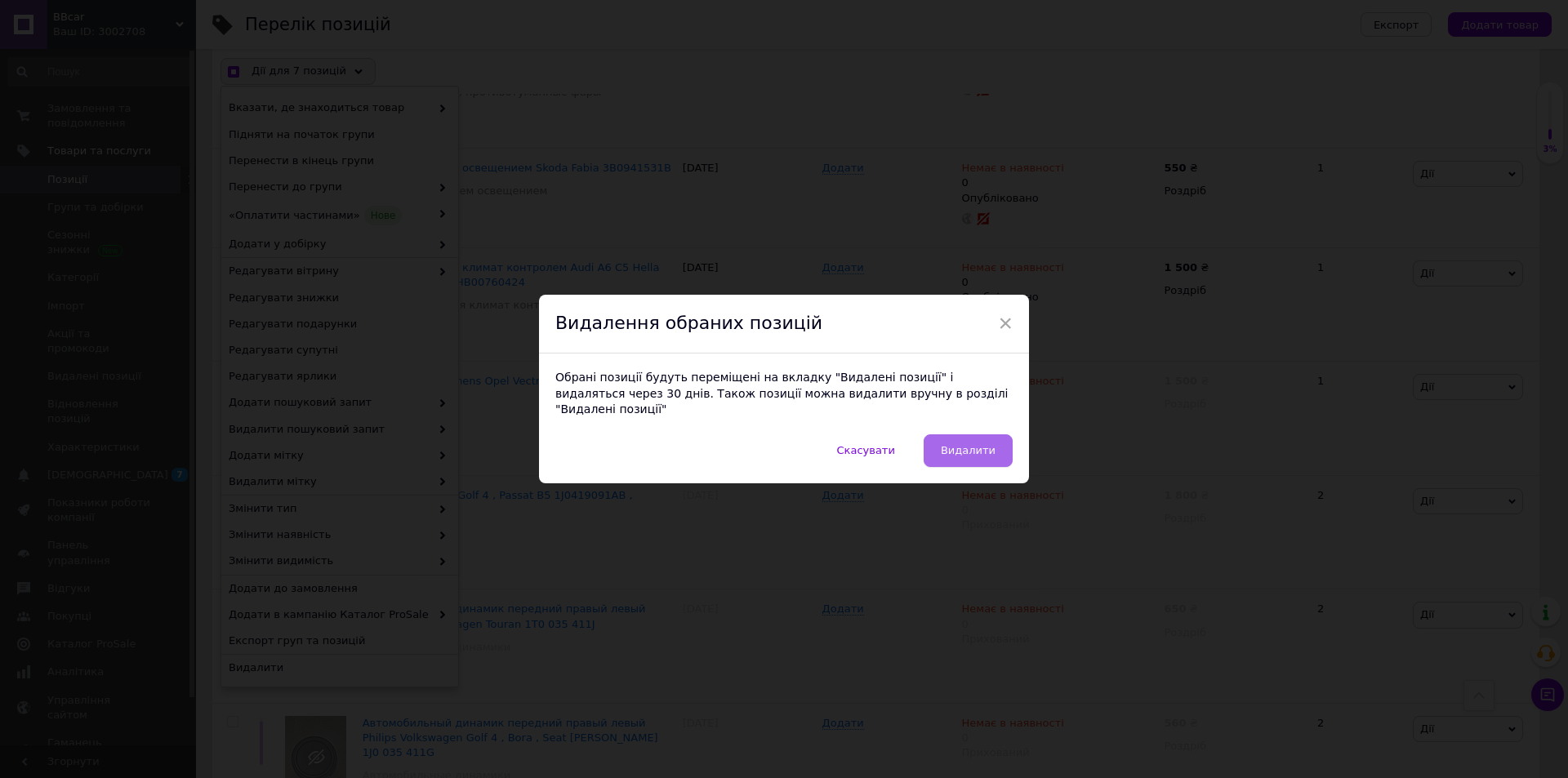
click at [974, 447] on span "Видалити" at bounding box center [968, 450] width 55 height 13
checkbox input "true"
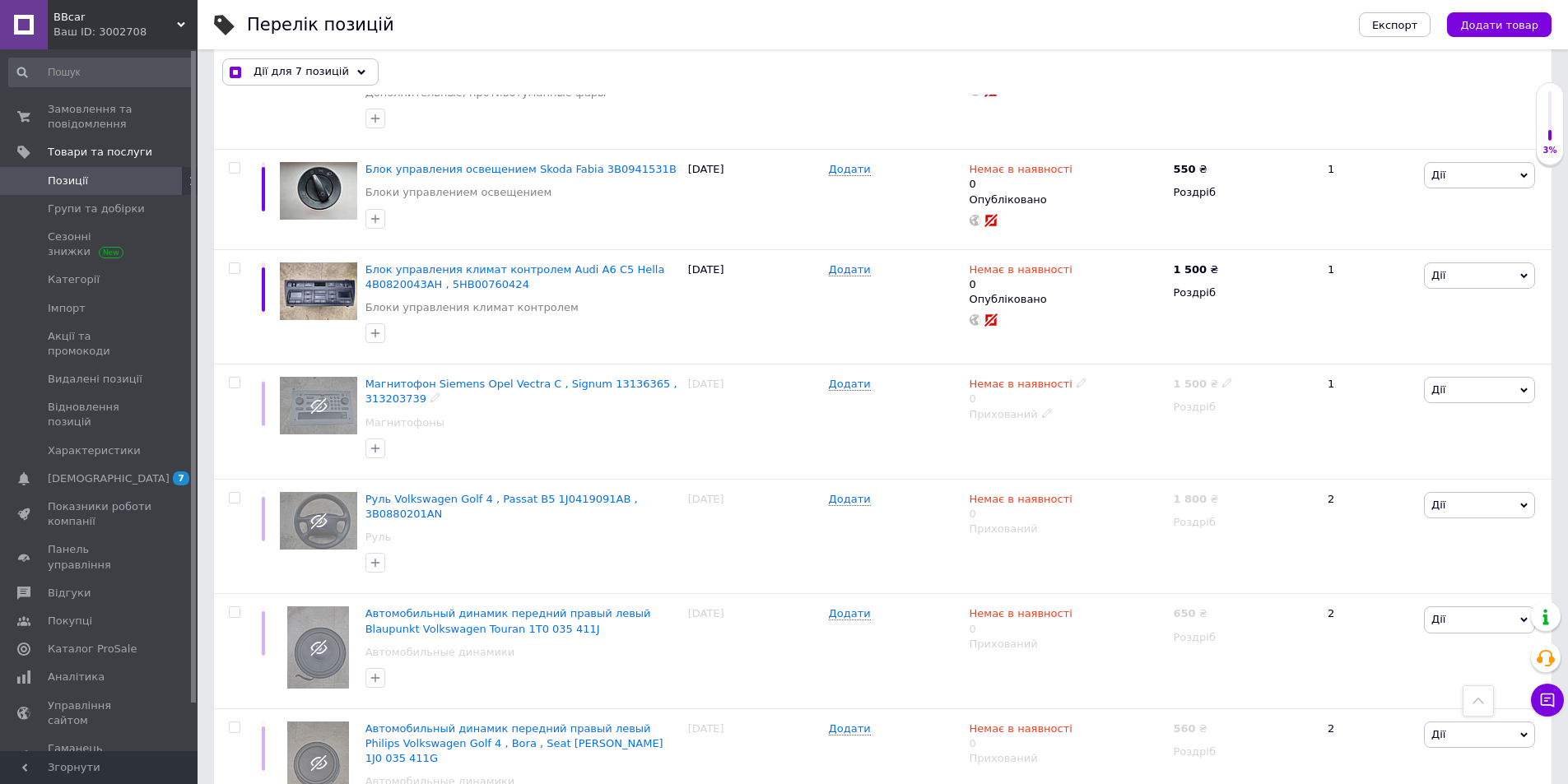
checkbox input "false"
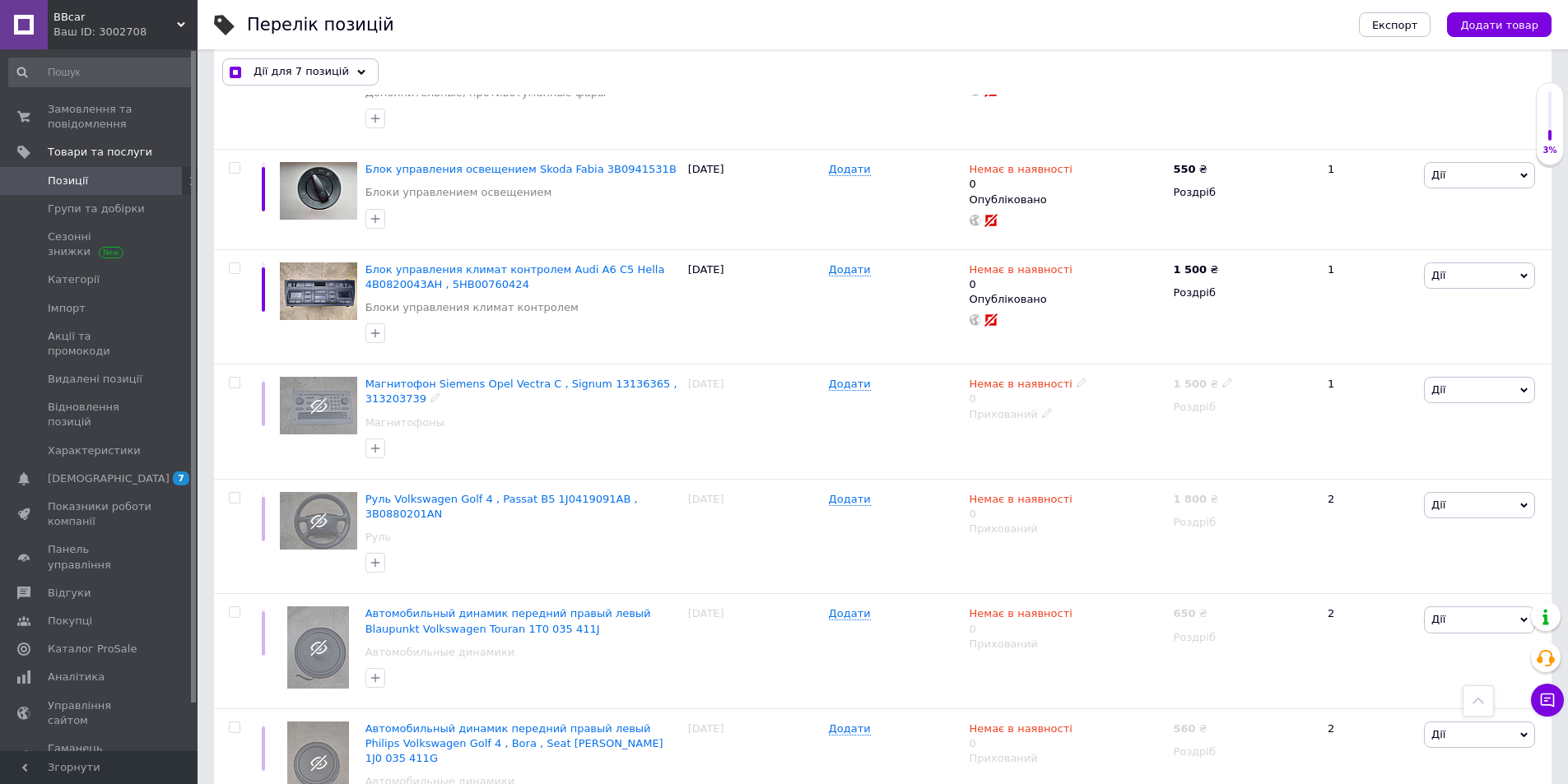
checkbox input "false"
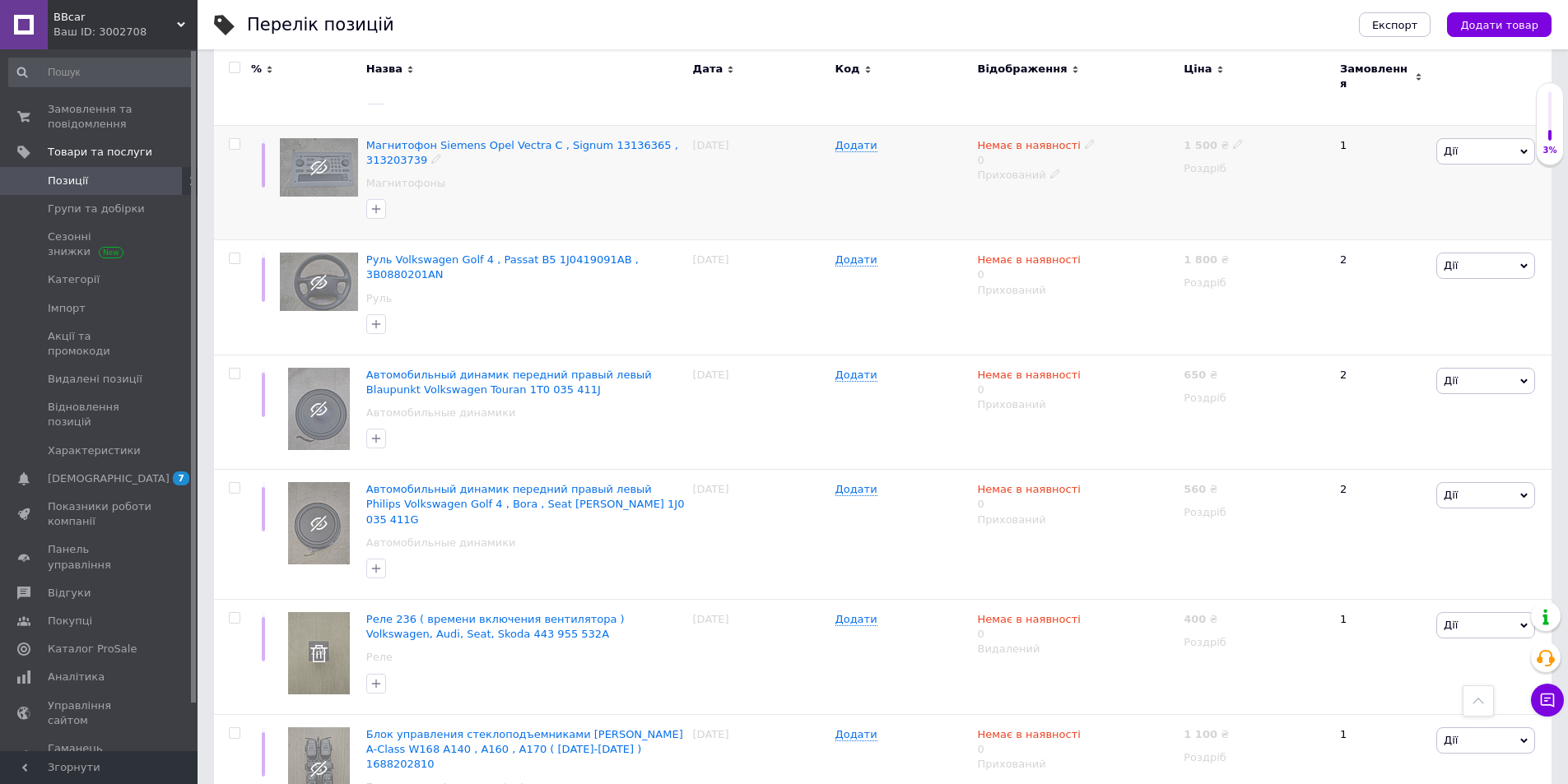
scroll to position [771, 0]
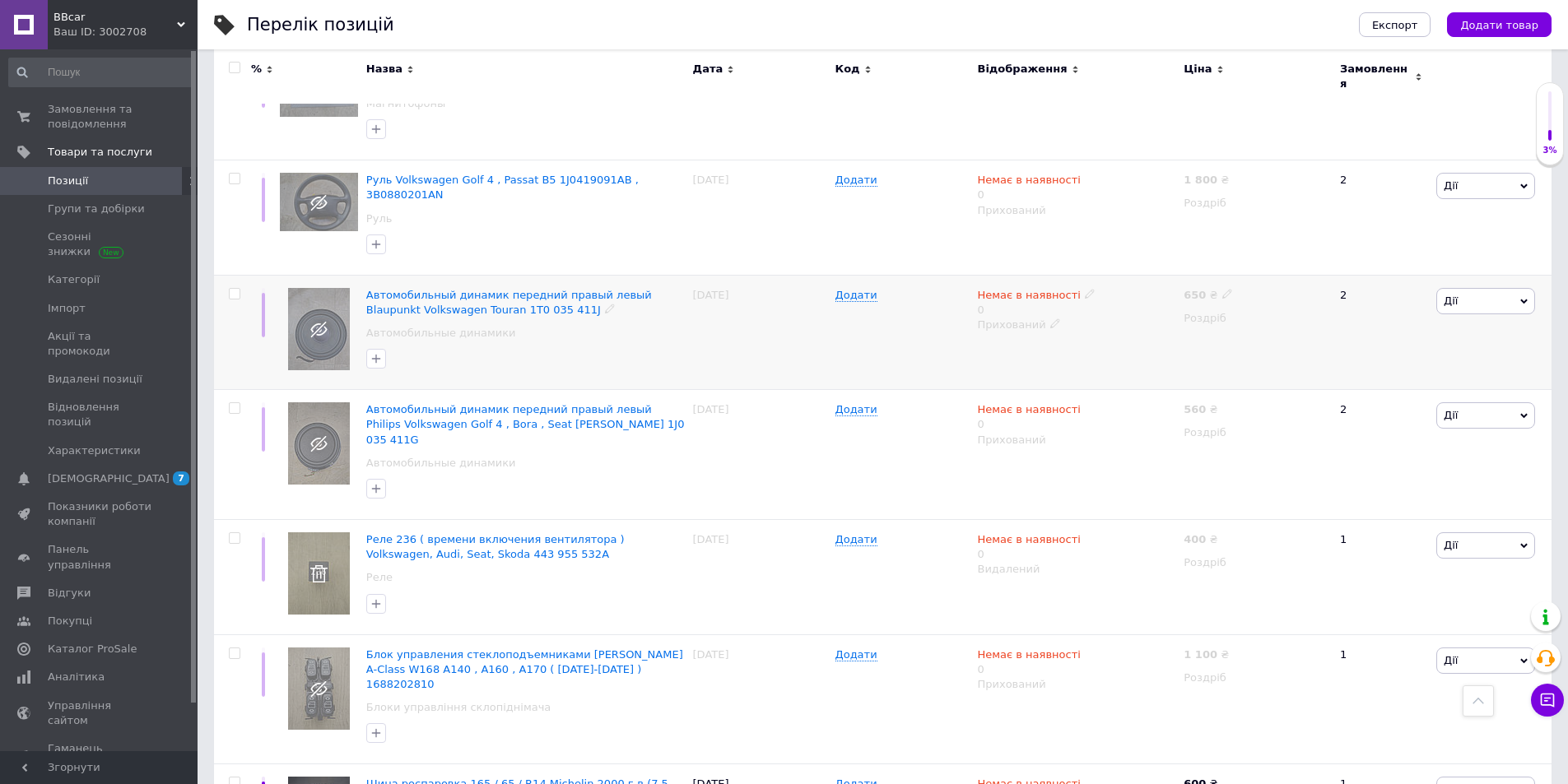
click at [541, 300] on div "Автомобильный динамик передний правый левый Blaupunkt Volkswagen Touran 1T0 035…" at bounding box center [526, 318] width 319 height 61
click at [483, 345] on div at bounding box center [525, 358] width 325 height 26
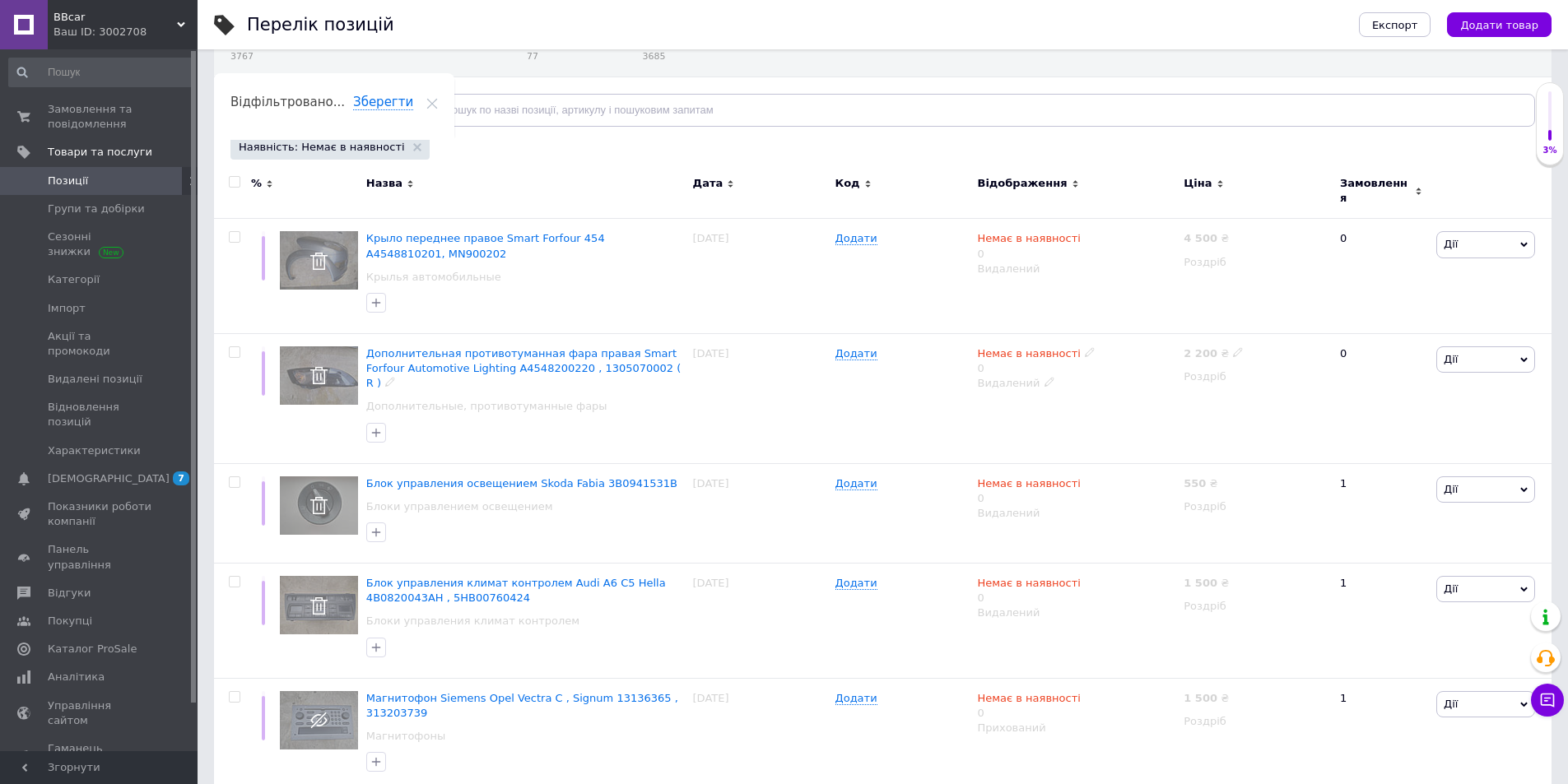
scroll to position [0, 0]
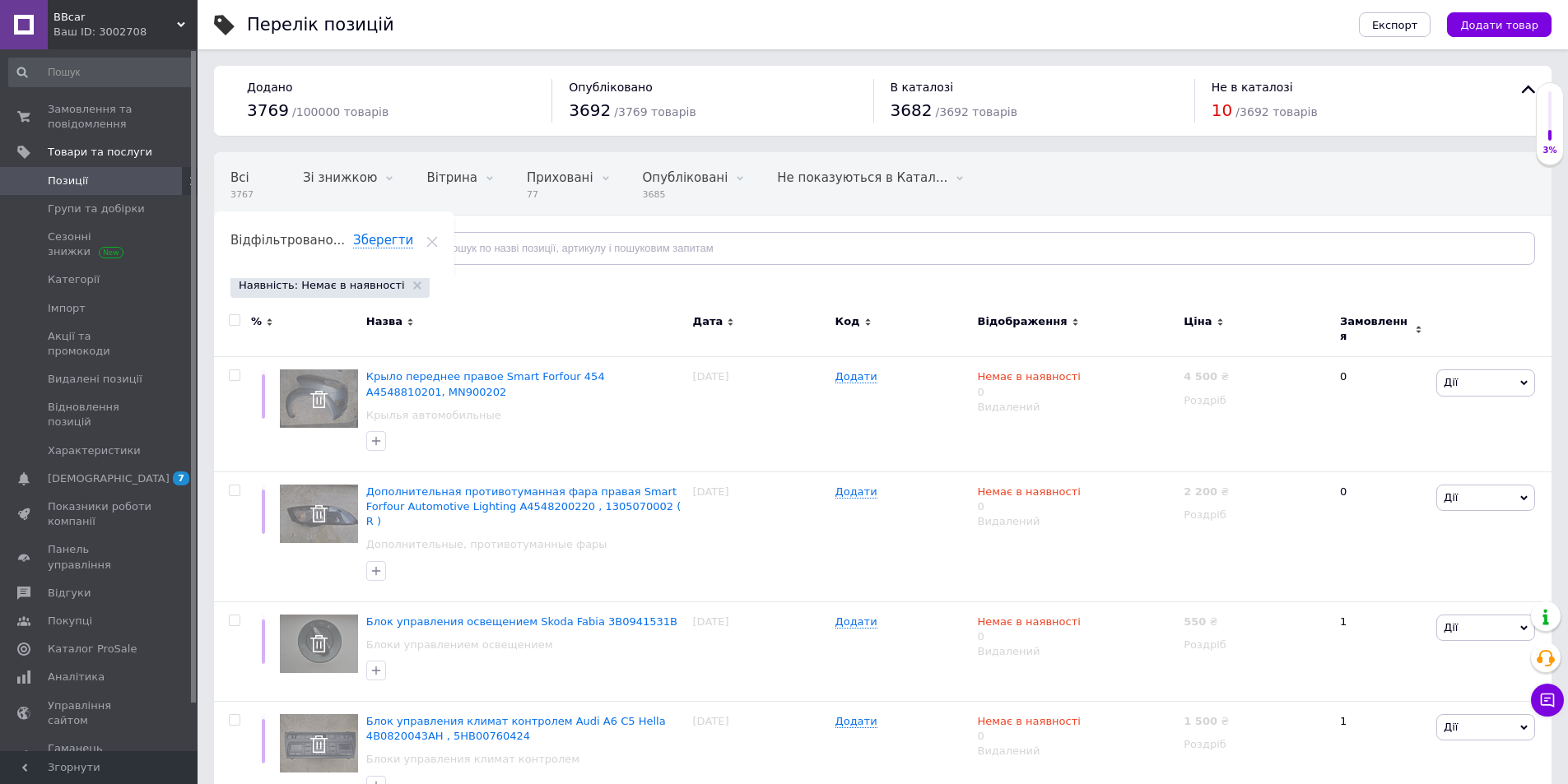
click at [285, 250] on span "Відфільтруйте товари" at bounding box center [310, 248] width 125 height 13
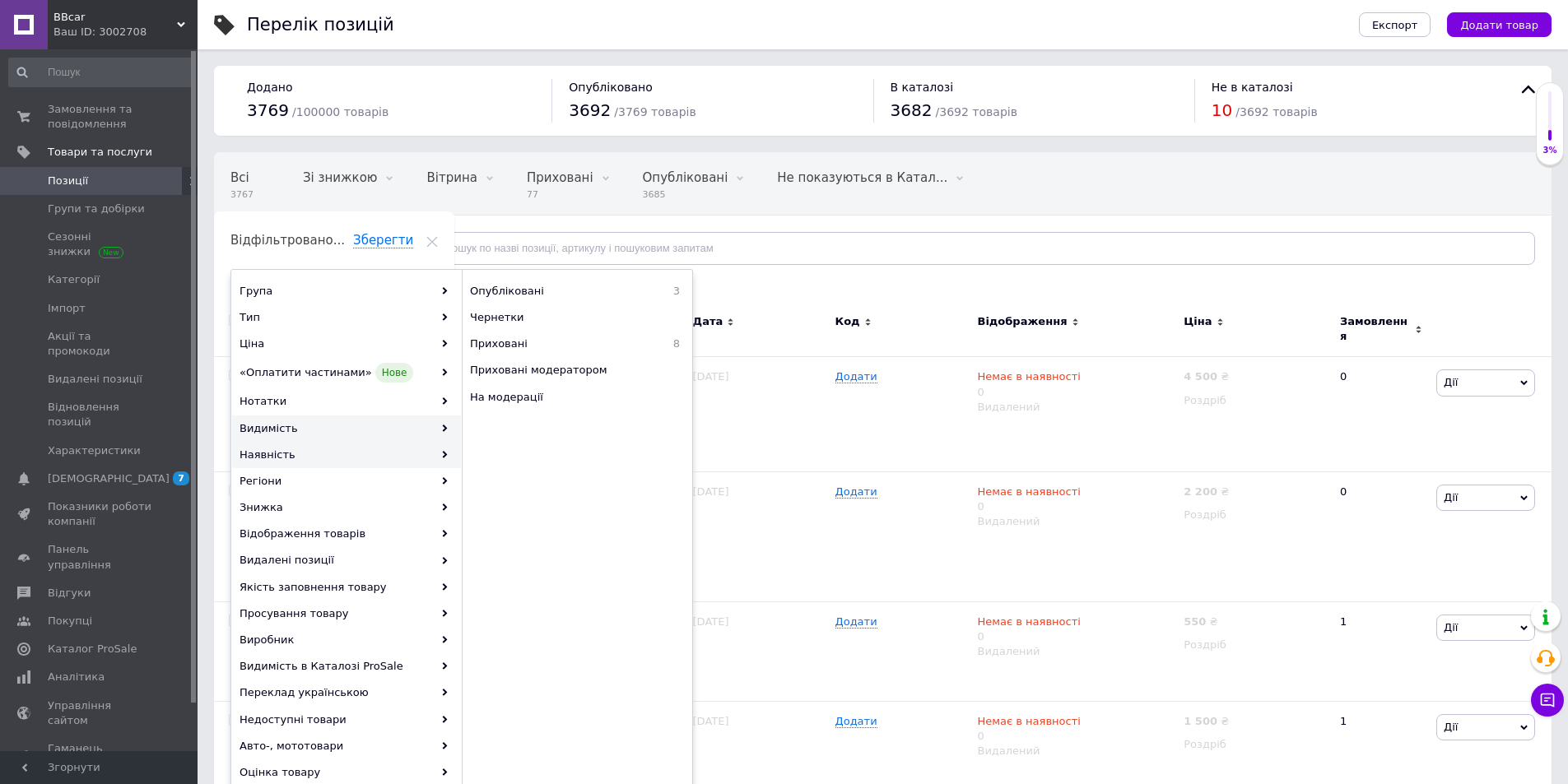
click at [251, 456] on div "Наявність" at bounding box center [346, 454] width 229 height 26
click at [502, 347] on span "Немає в наявності" at bounding box center [556, 343] width 173 height 15
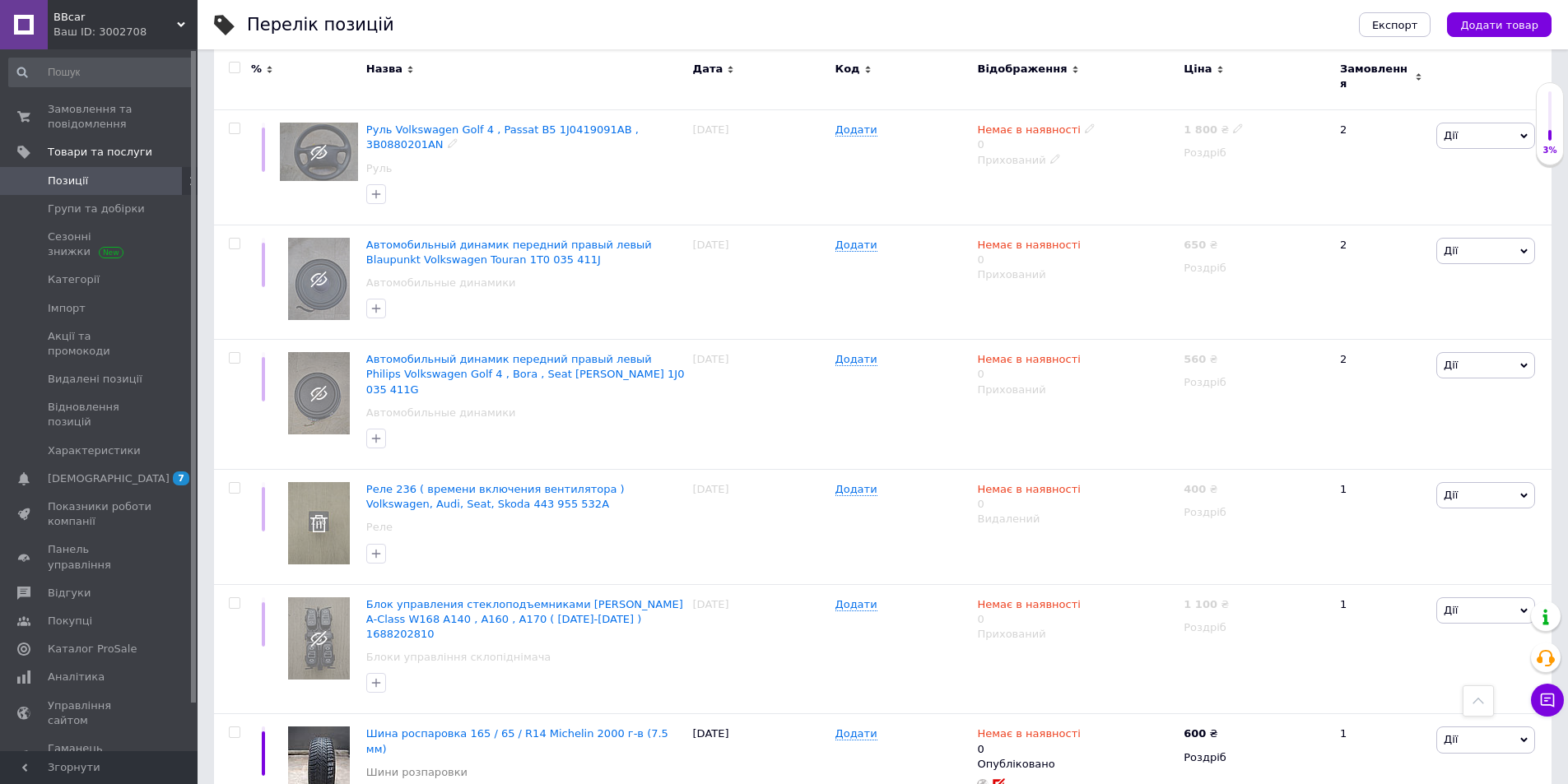
scroll to position [823, 0]
